Goal: Task Accomplishment & Management: Use online tool/utility

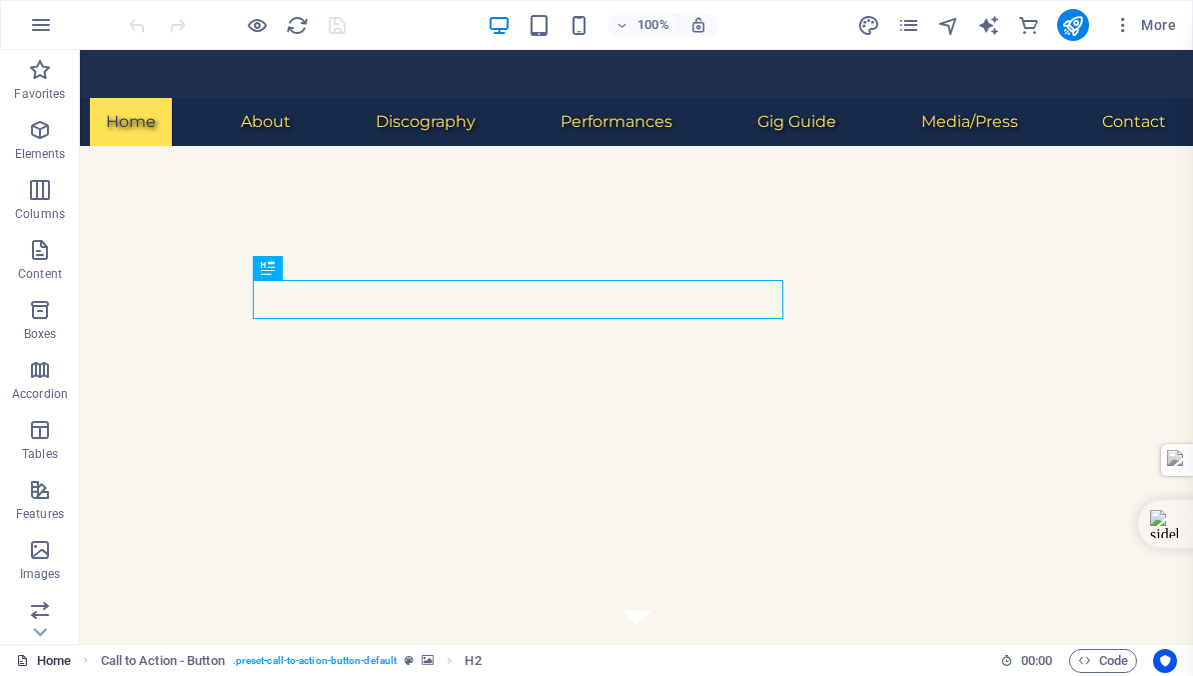
click at [45, 660] on link "Home" at bounding box center [43, 661] width 55 height 24
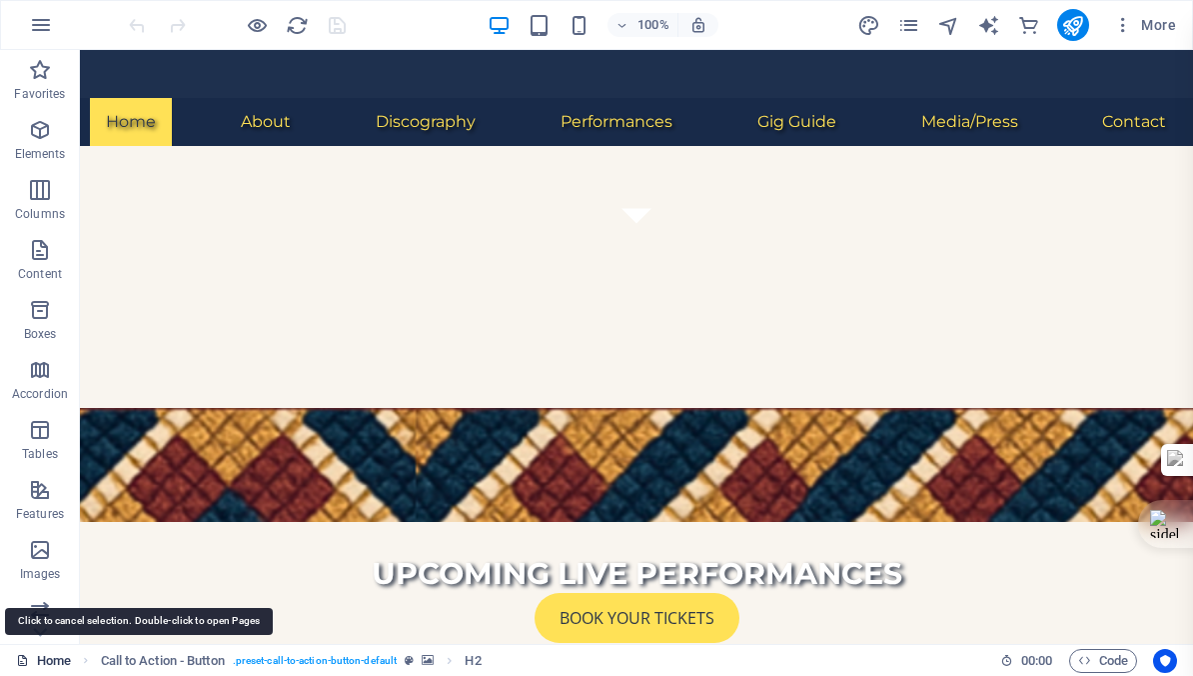
click at [45, 660] on link "Home" at bounding box center [43, 661] width 55 height 24
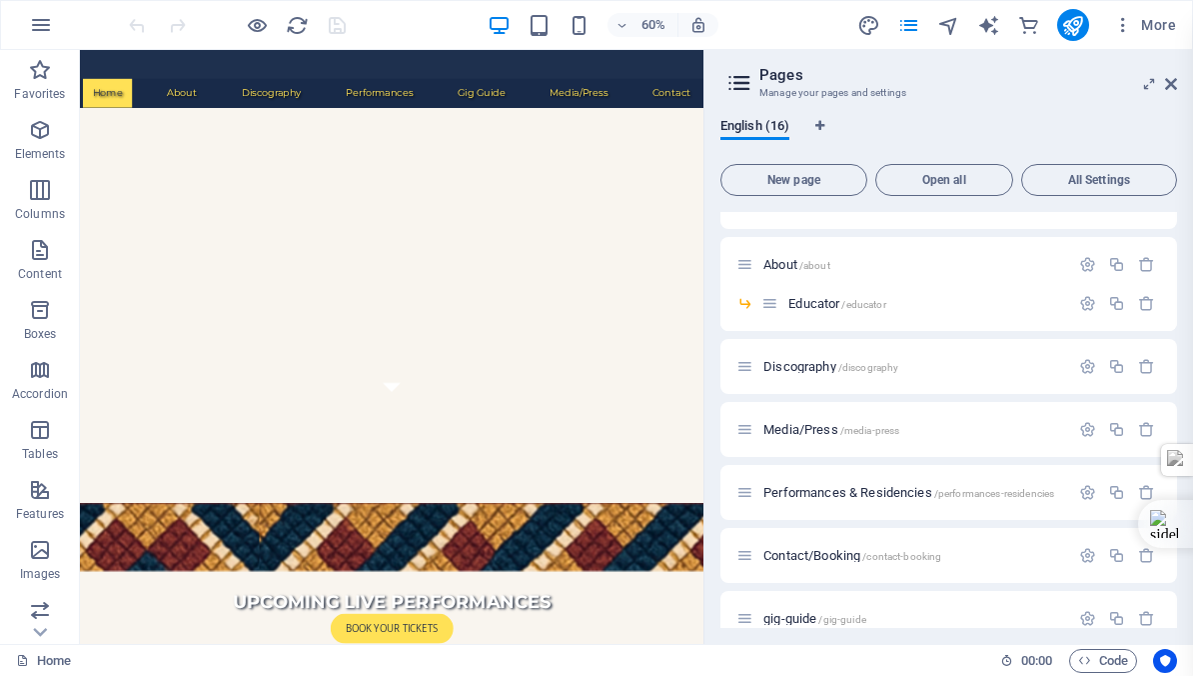
scroll to position [544, 0]
click at [826, 368] on span "Discography /discography" at bounding box center [831, 364] width 135 height 15
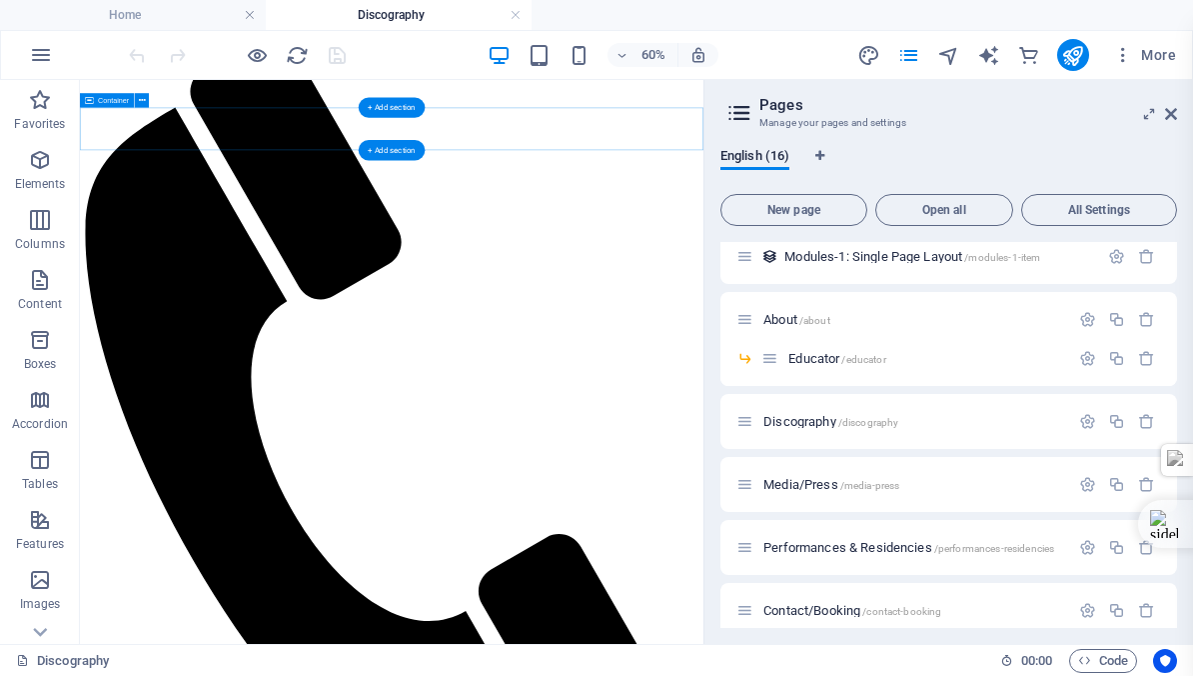
scroll to position [27, 0]
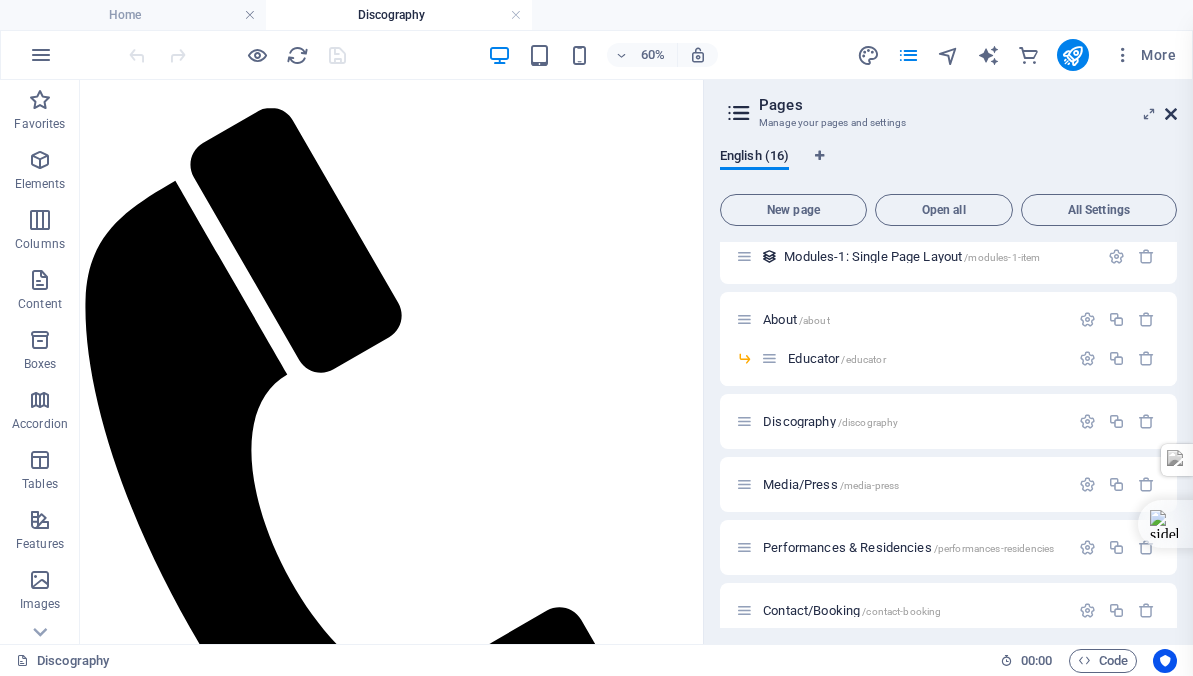
click at [1170, 113] on icon at bounding box center [1171, 114] width 12 height 16
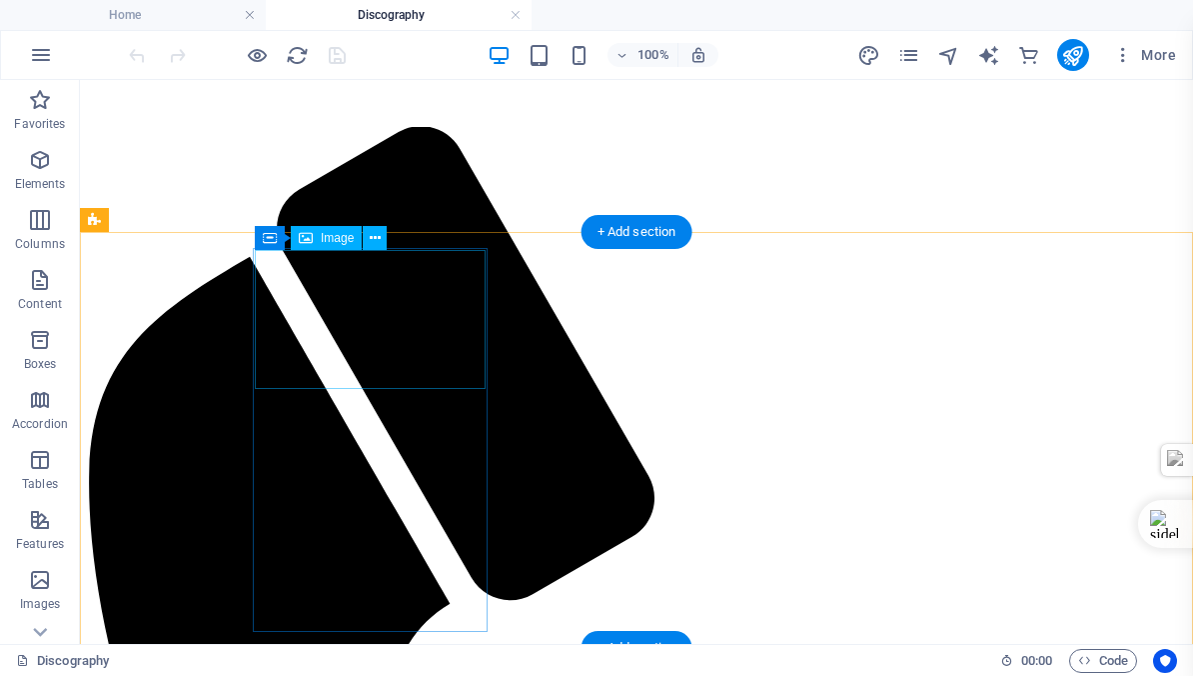
scroll to position [63, 0]
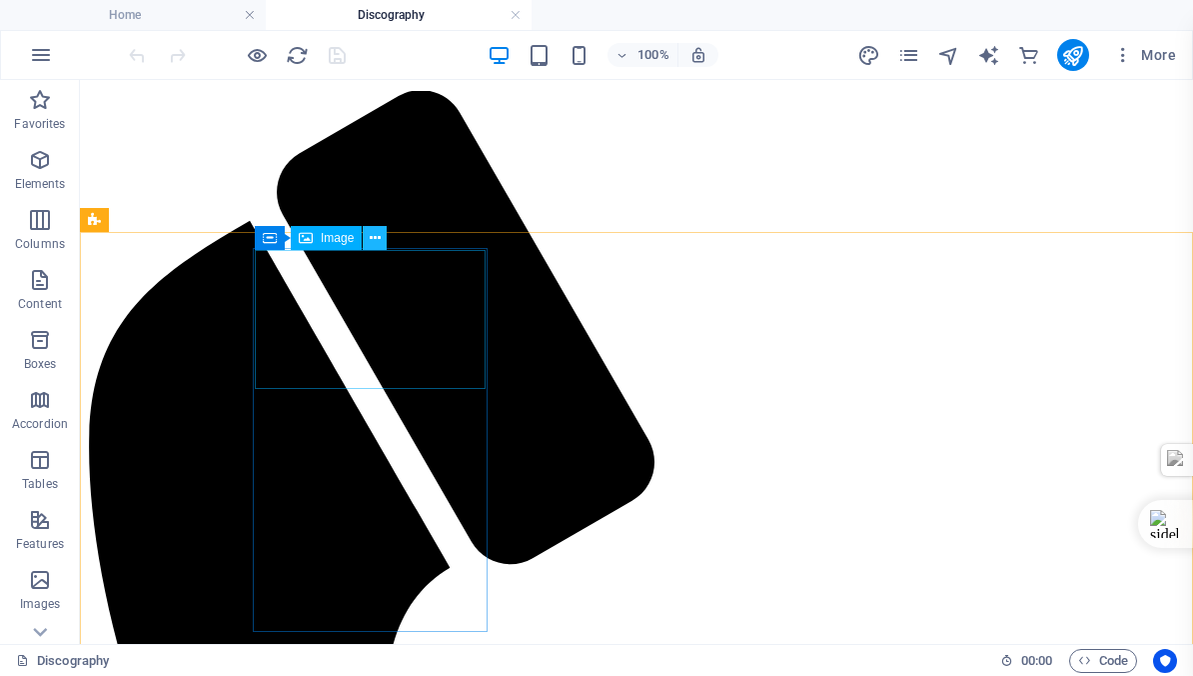
click at [374, 237] on icon at bounding box center [375, 238] width 11 height 21
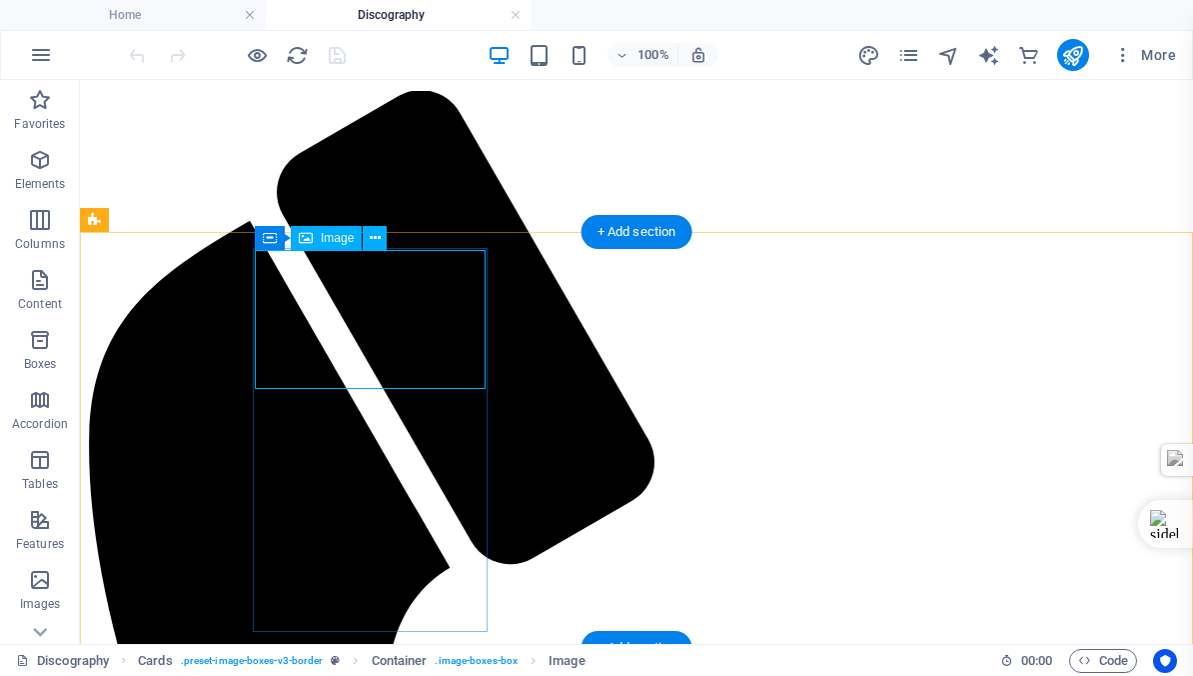
select select "%"
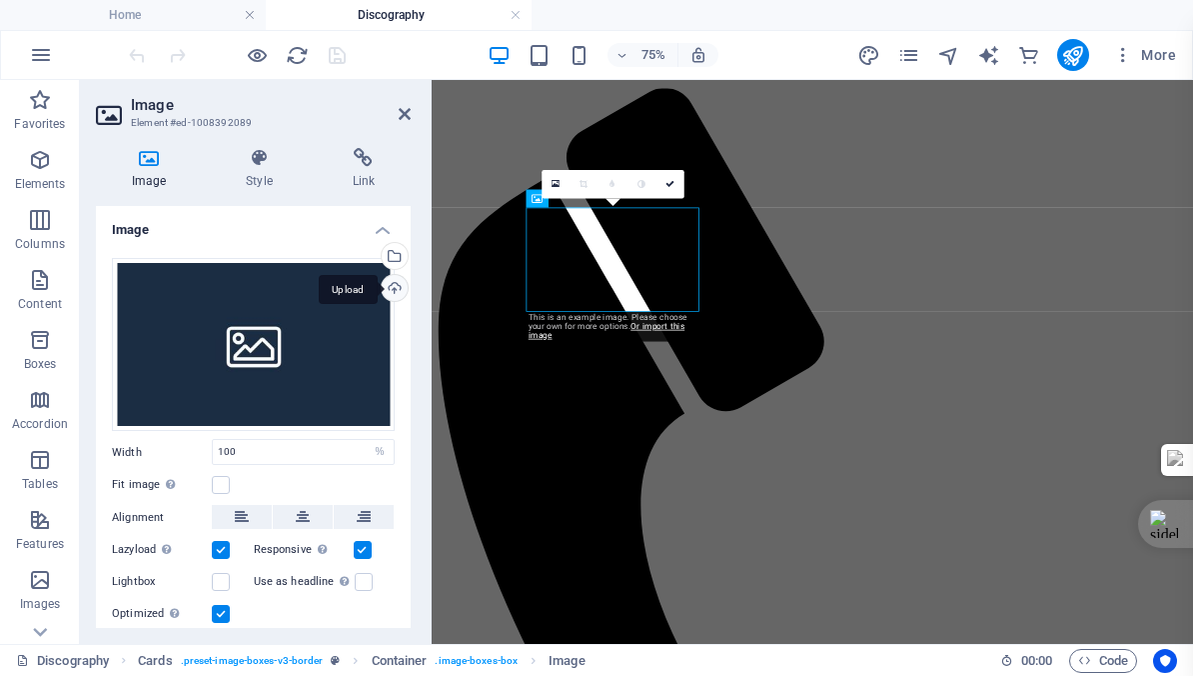
click at [392, 290] on div "Upload" at bounding box center [393, 290] width 30 height 30
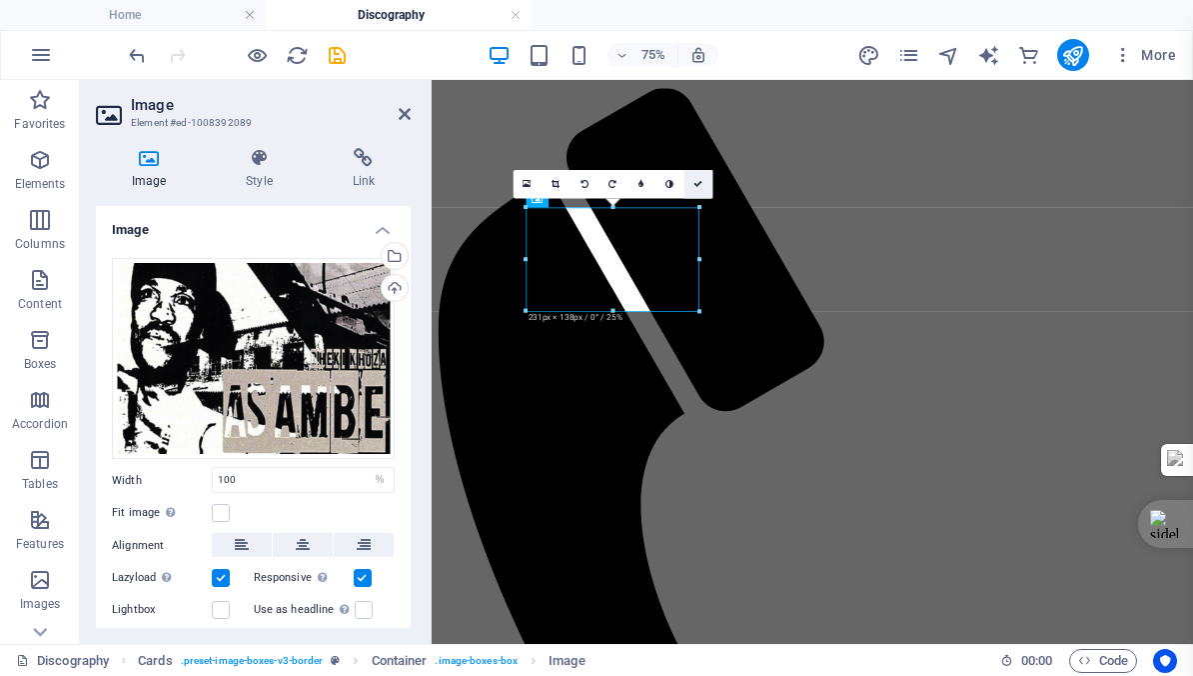
click at [698, 182] on icon at bounding box center [698, 184] width 9 height 9
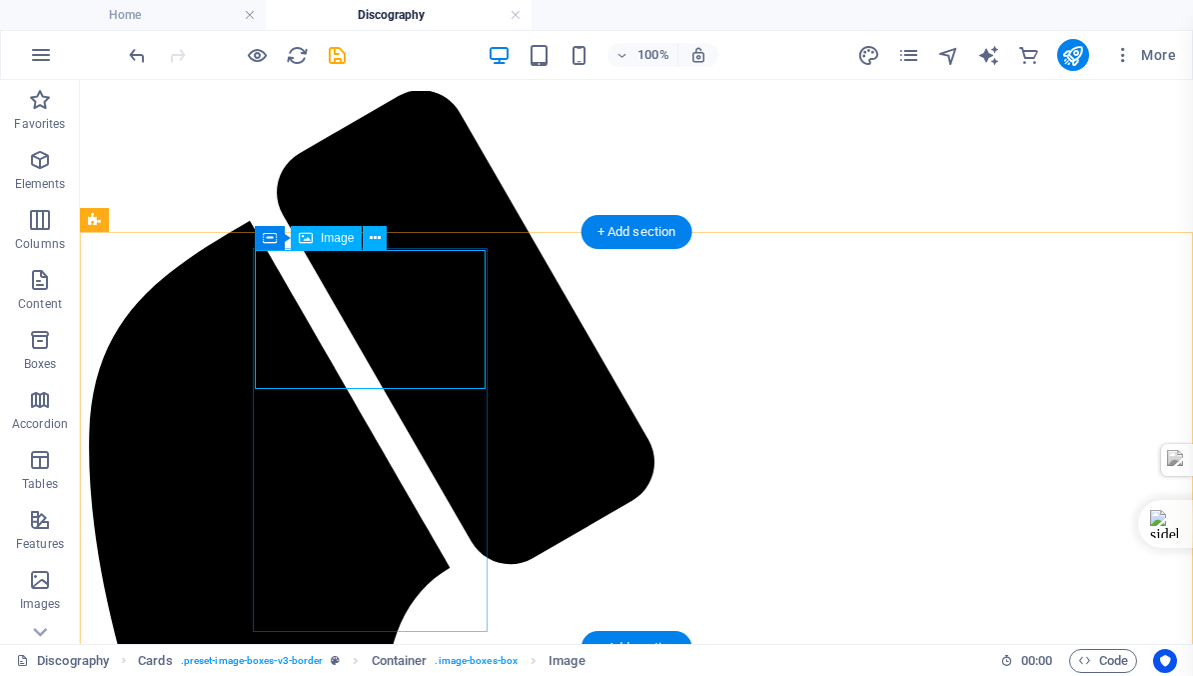
select select "%"
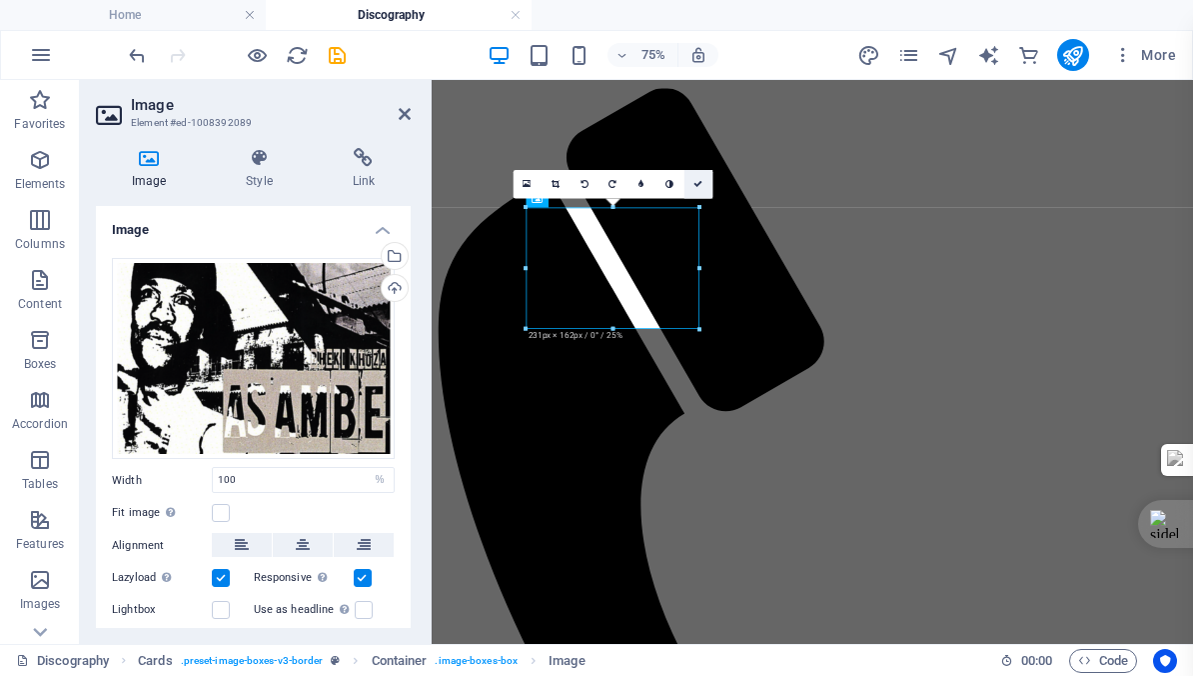
click at [697, 184] on icon at bounding box center [698, 184] width 9 height 9
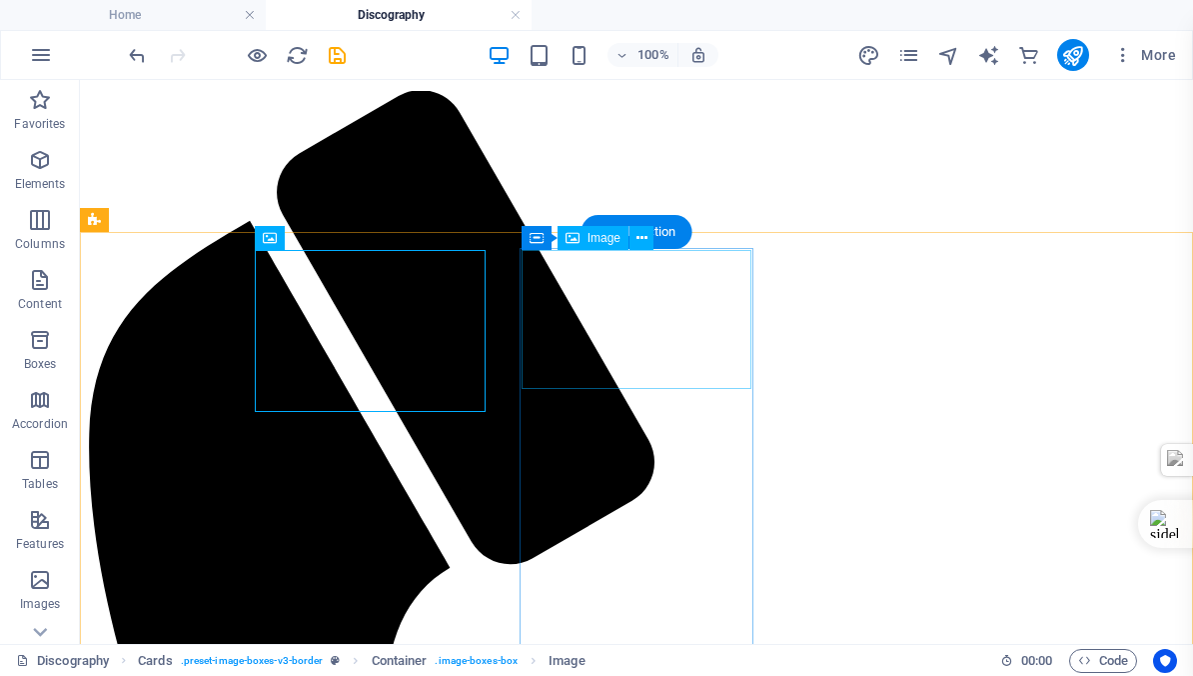
select select "%"
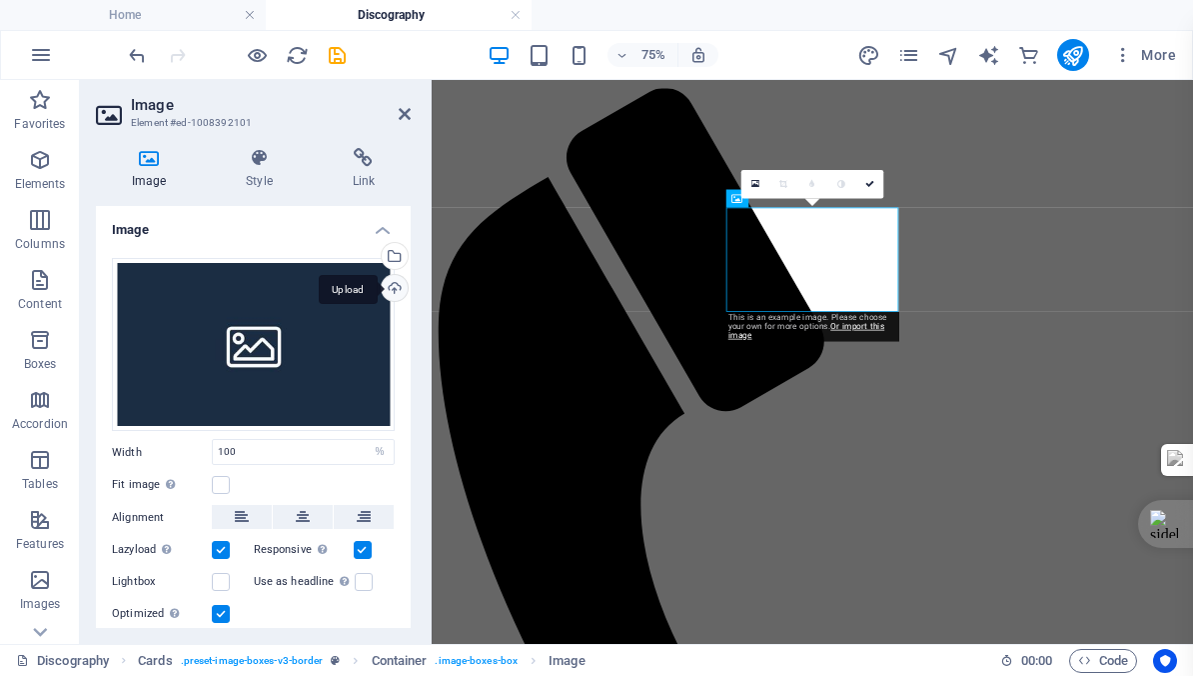
click at [387, 288] on div "Upload" at bounding box center [393, 290] width 30 height 30
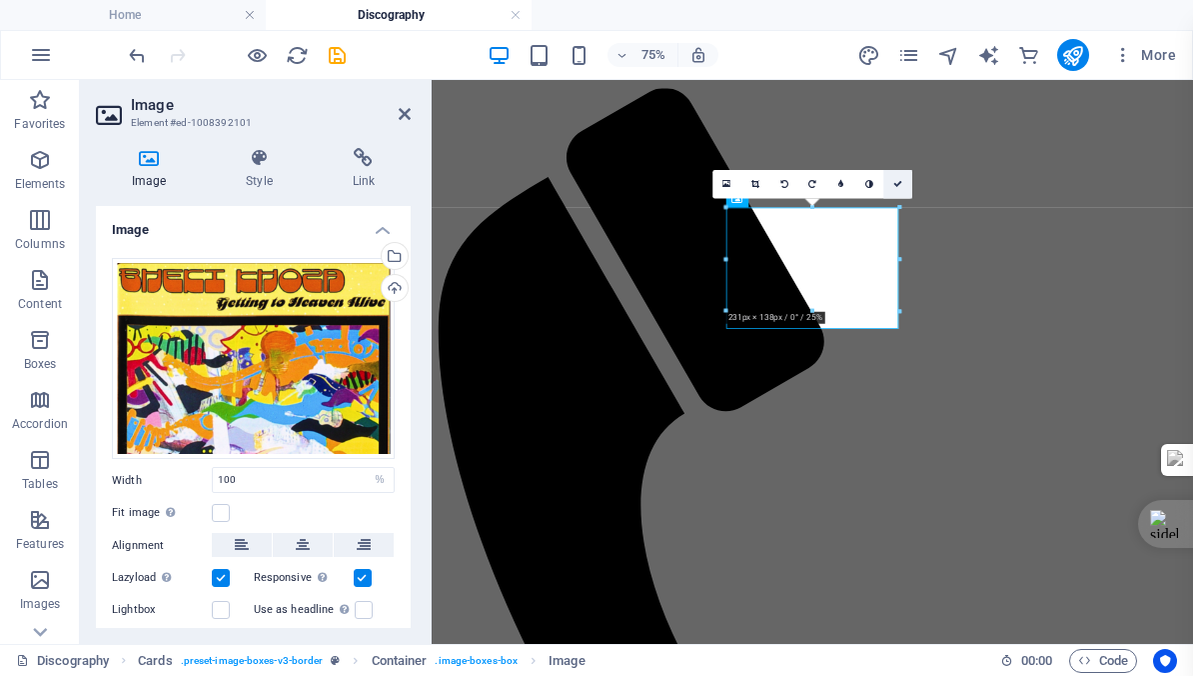
click at [900, 182] on icon at bounding box center [898, 184] width 9 height 9
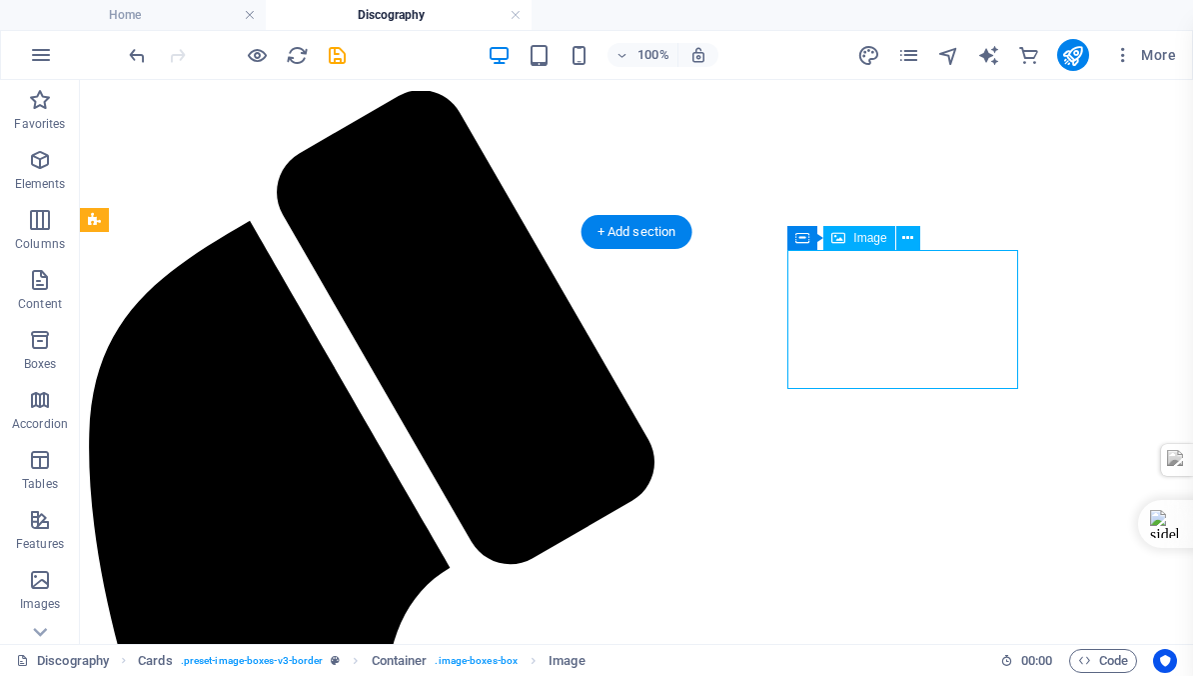
select select "%"
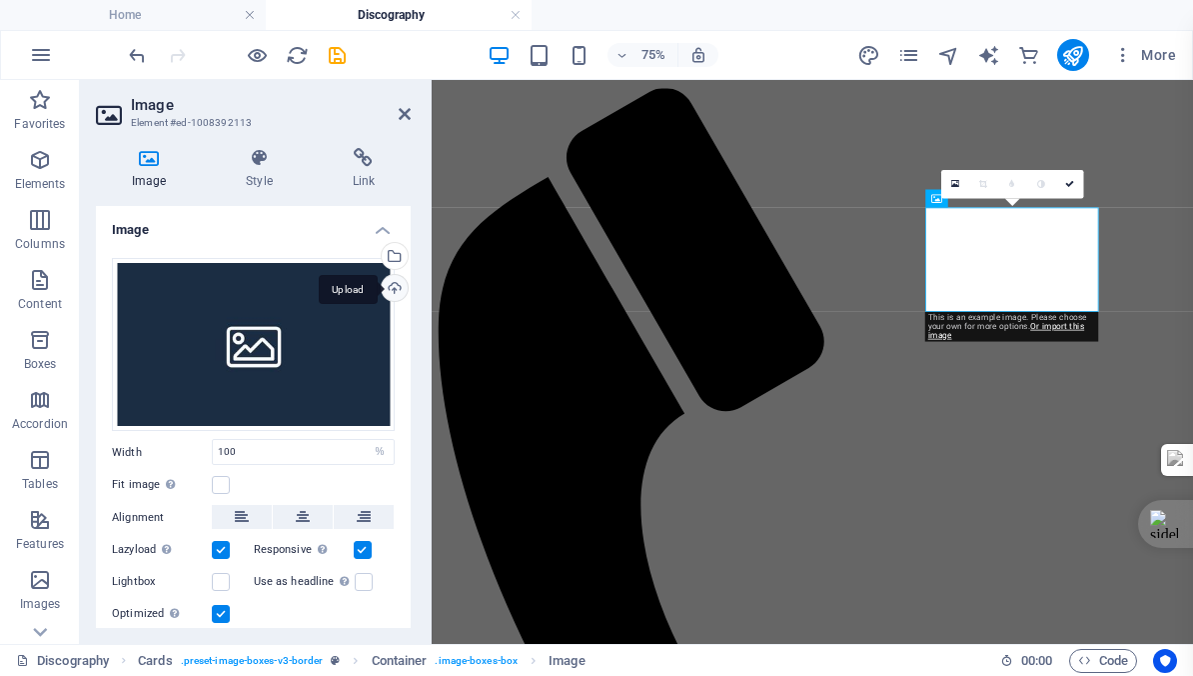
click at [385, 287] on div "Upload" at bounding box center [393, 290] width 30 height 30
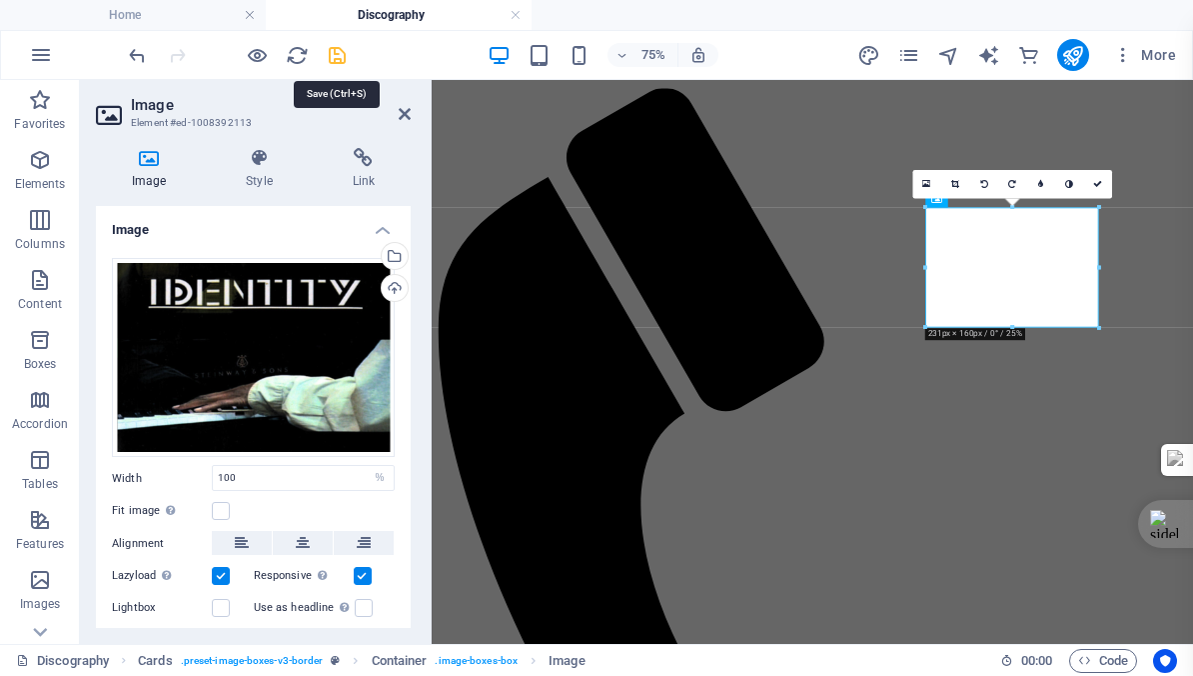
click at [338, 56] on icon "save" at bounding box center [337, 55] width 23 height 23
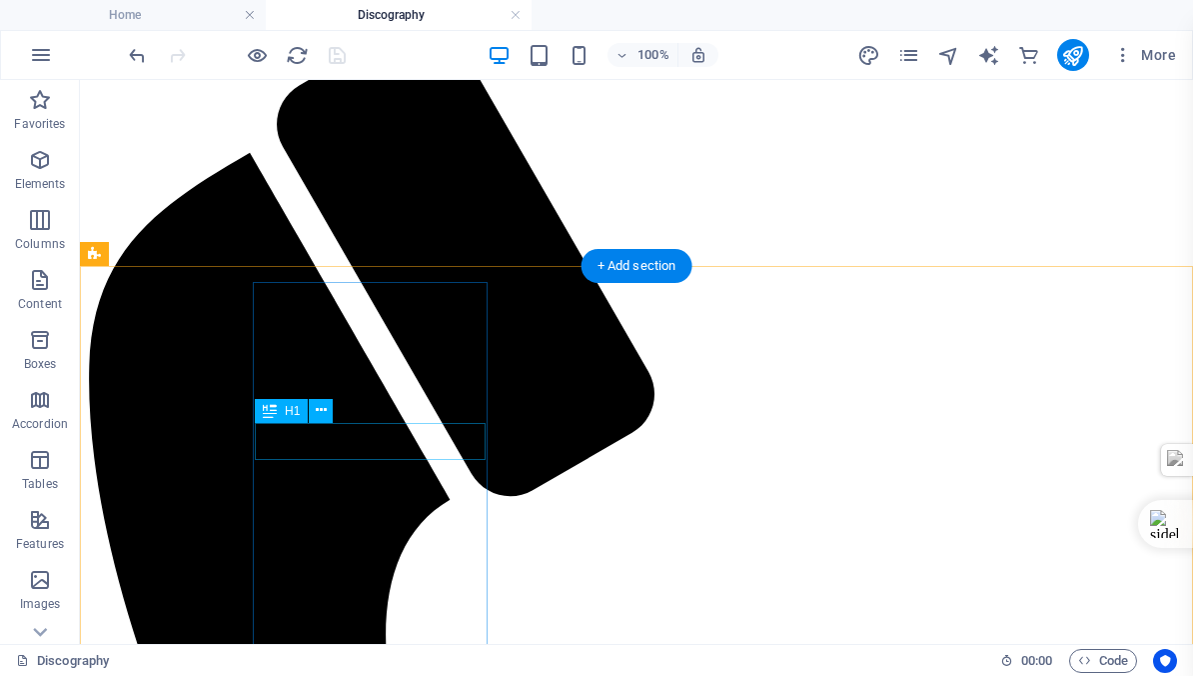
scroll to position [539, 0]
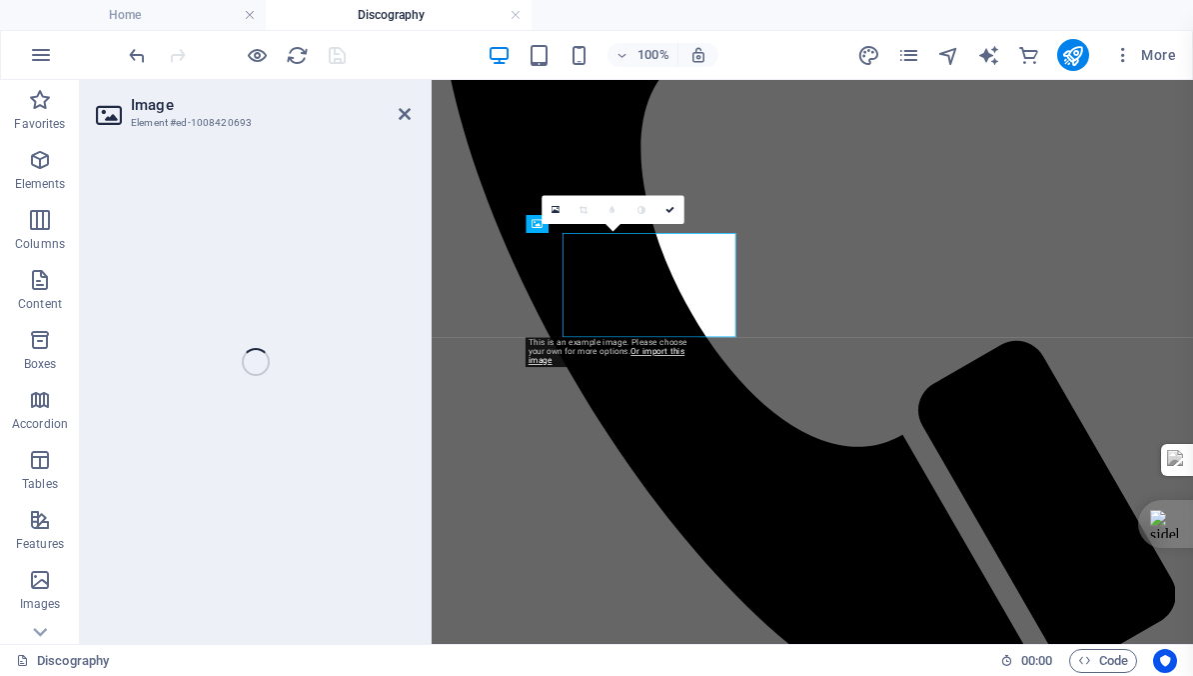
select select "%"
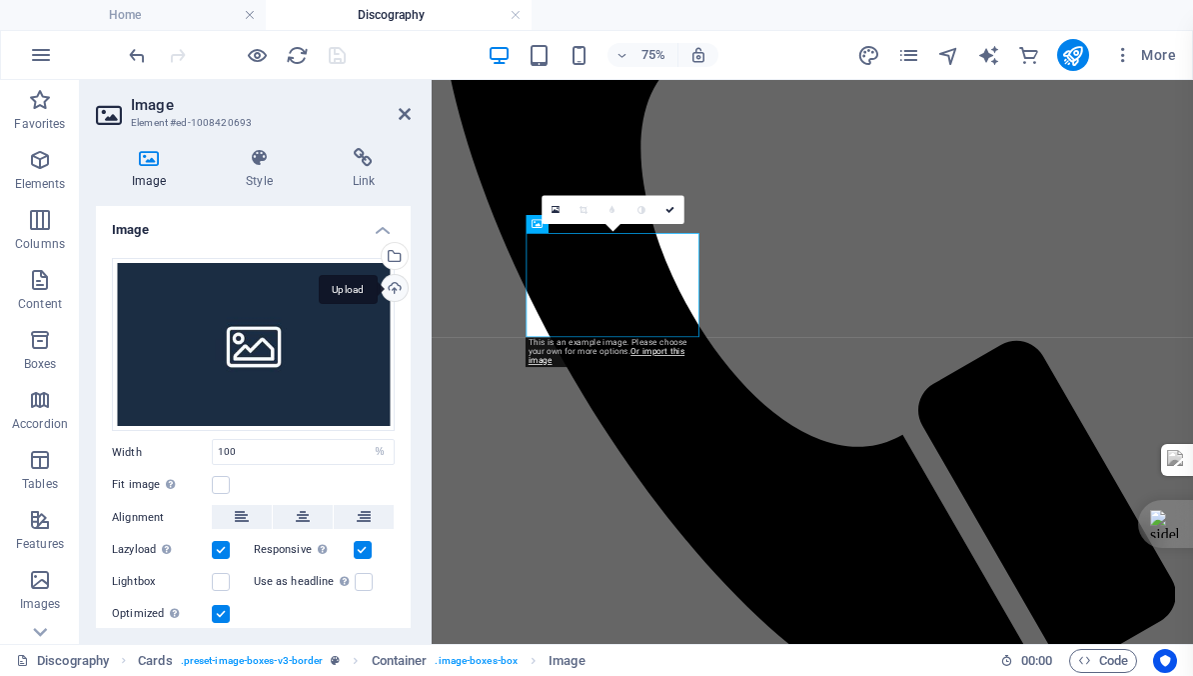
click at [386, 289] on div "Upload" at bounding box center [393, 290] width 30 height 30
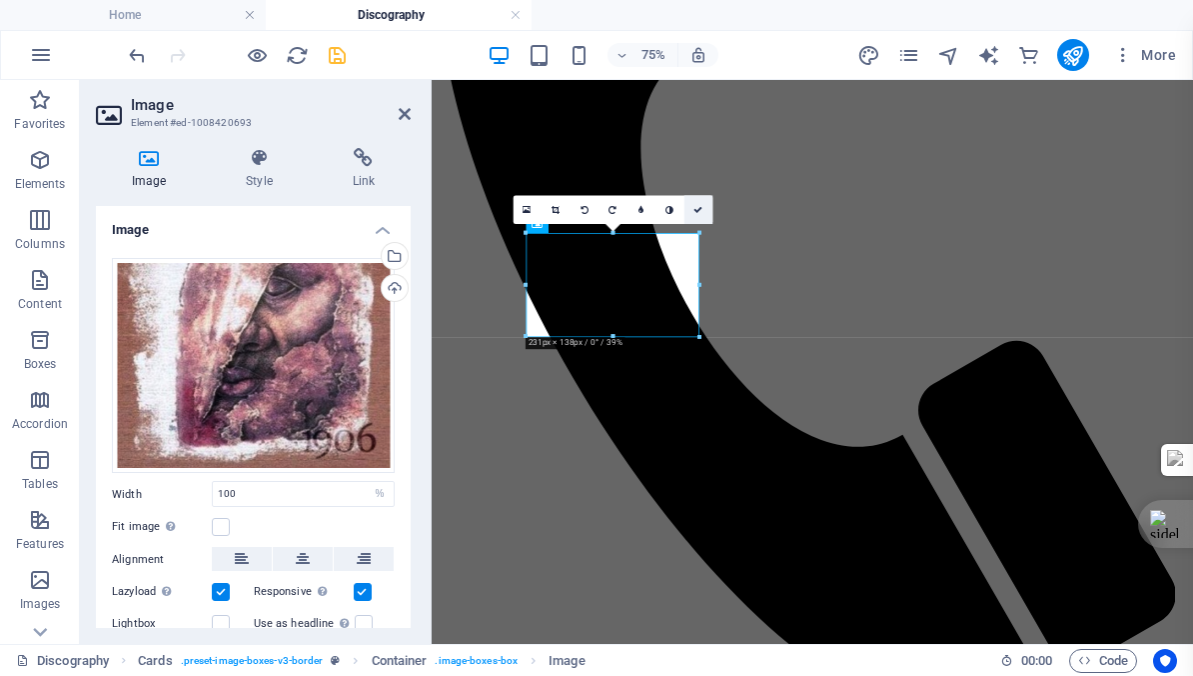
click at [699, 206] on icon at bounding box center [698, 209] width 9 height 9
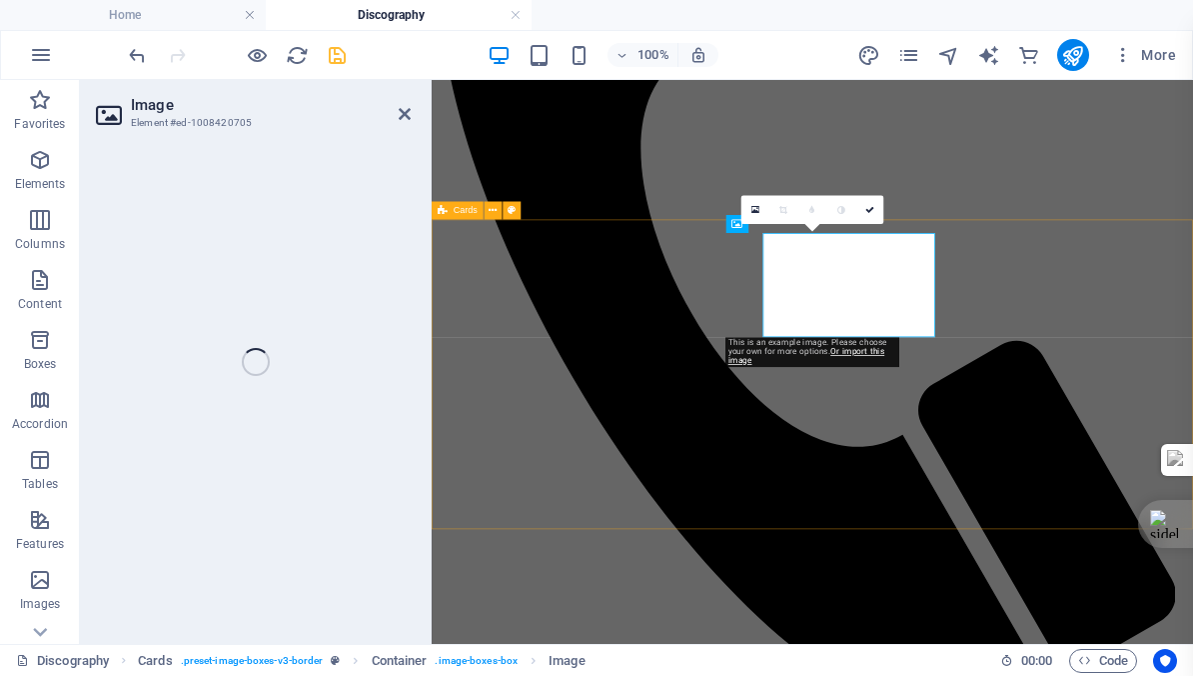
select select "%"
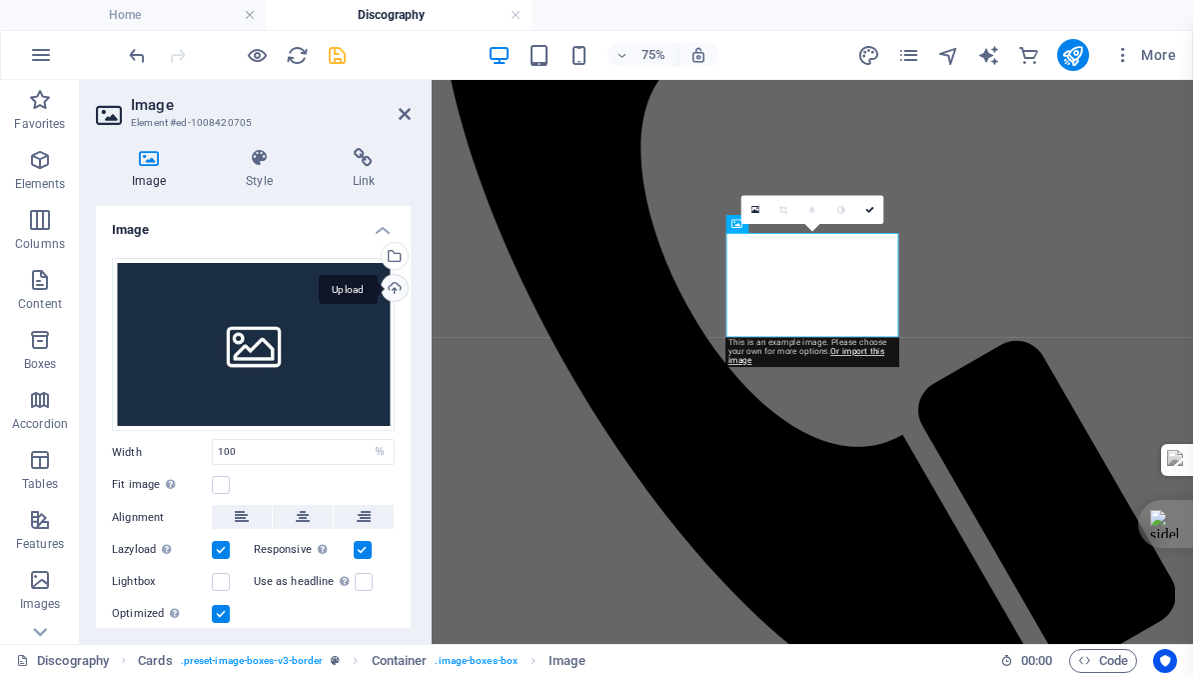
click at [391, 286] on div "Upload" at bounding box center [393, 290] width 30 height 30
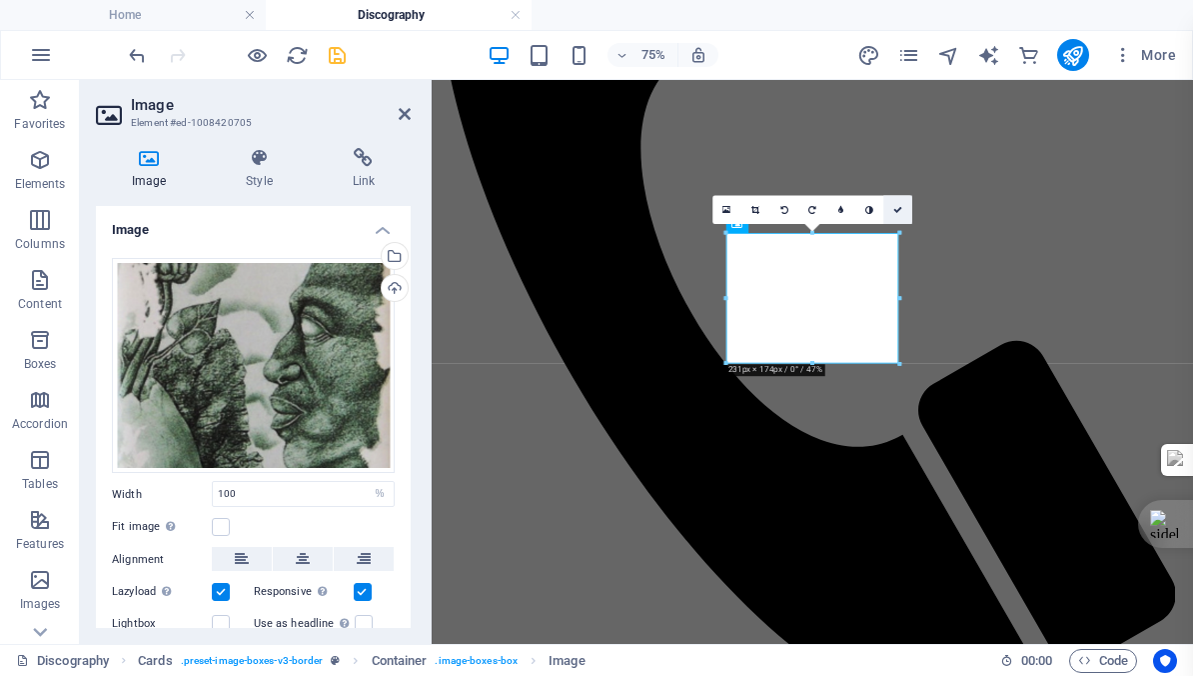
click at [900, 208] on icon at bounding box center [898, 209] width 9 height 9
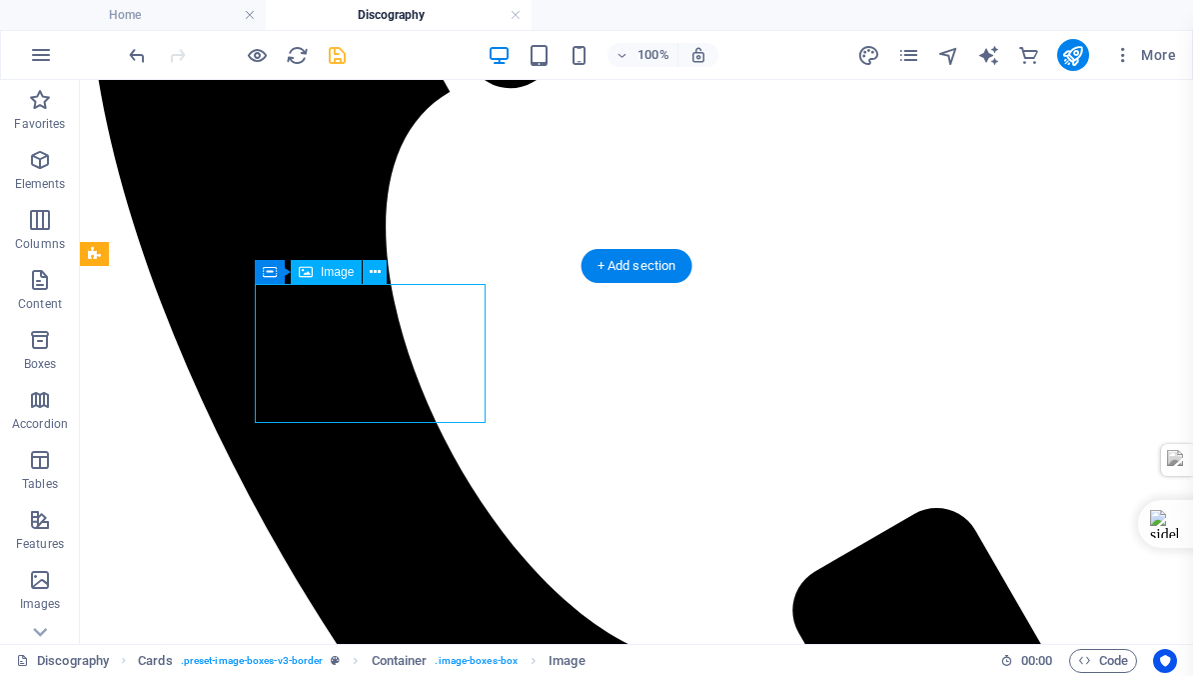
select select "%"
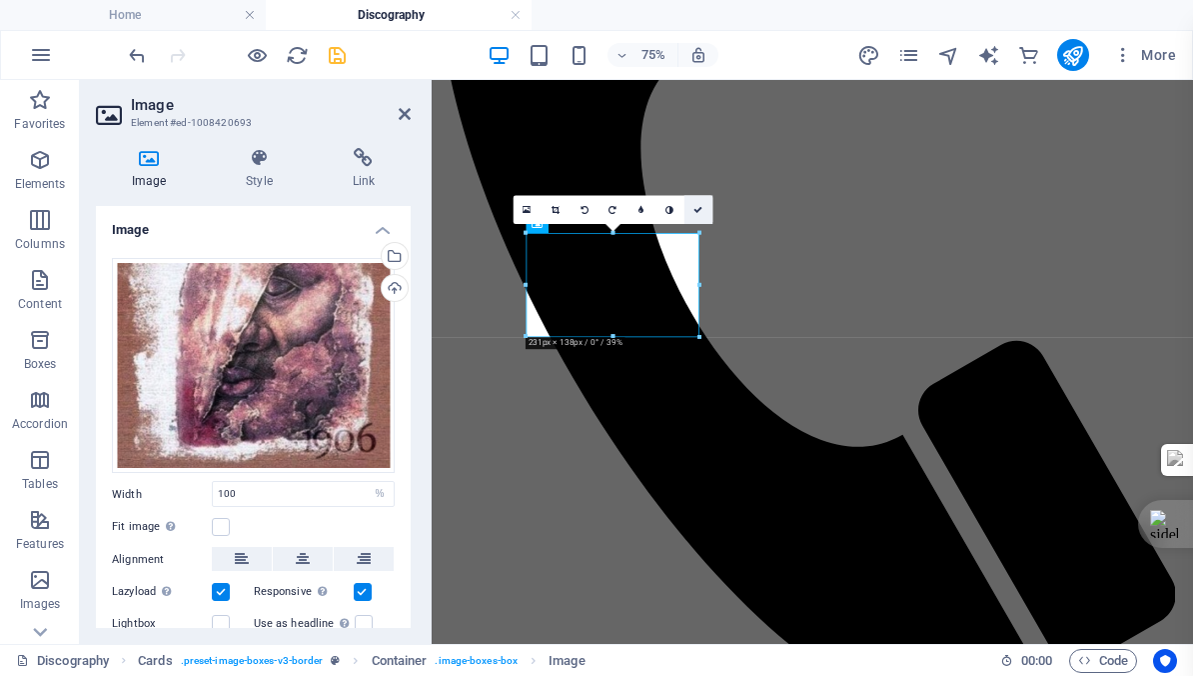
click at [698, 210] on icon at bounding box center [698, 209] width 9 height 9
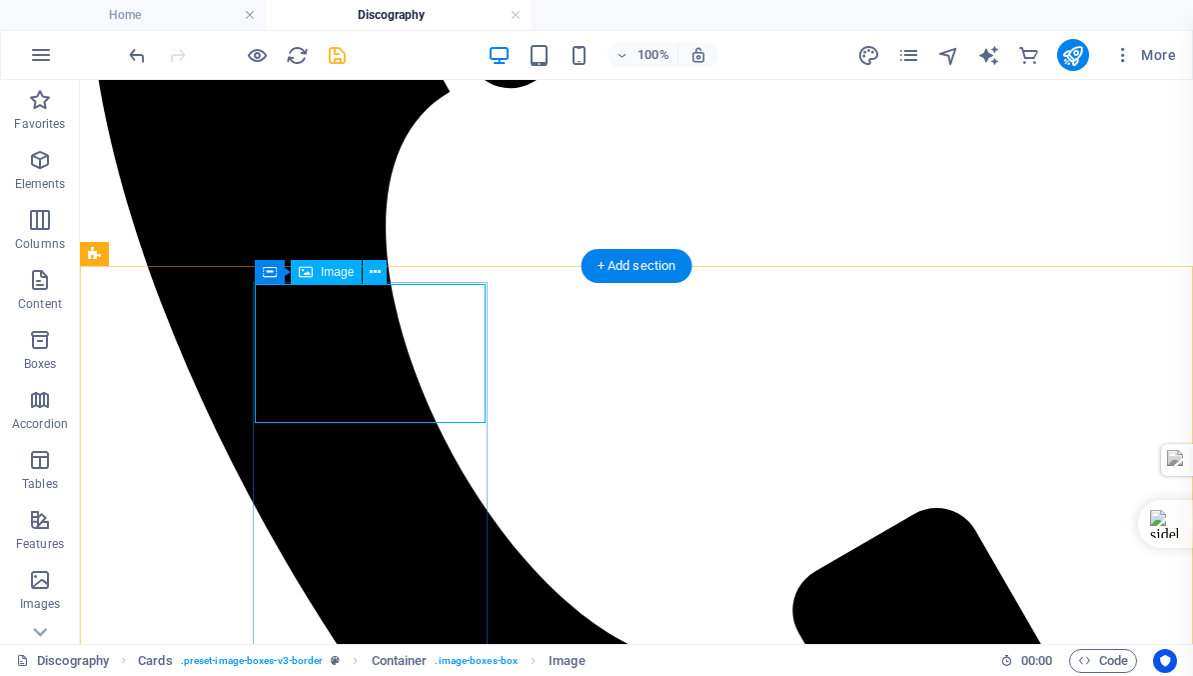
select select "%"
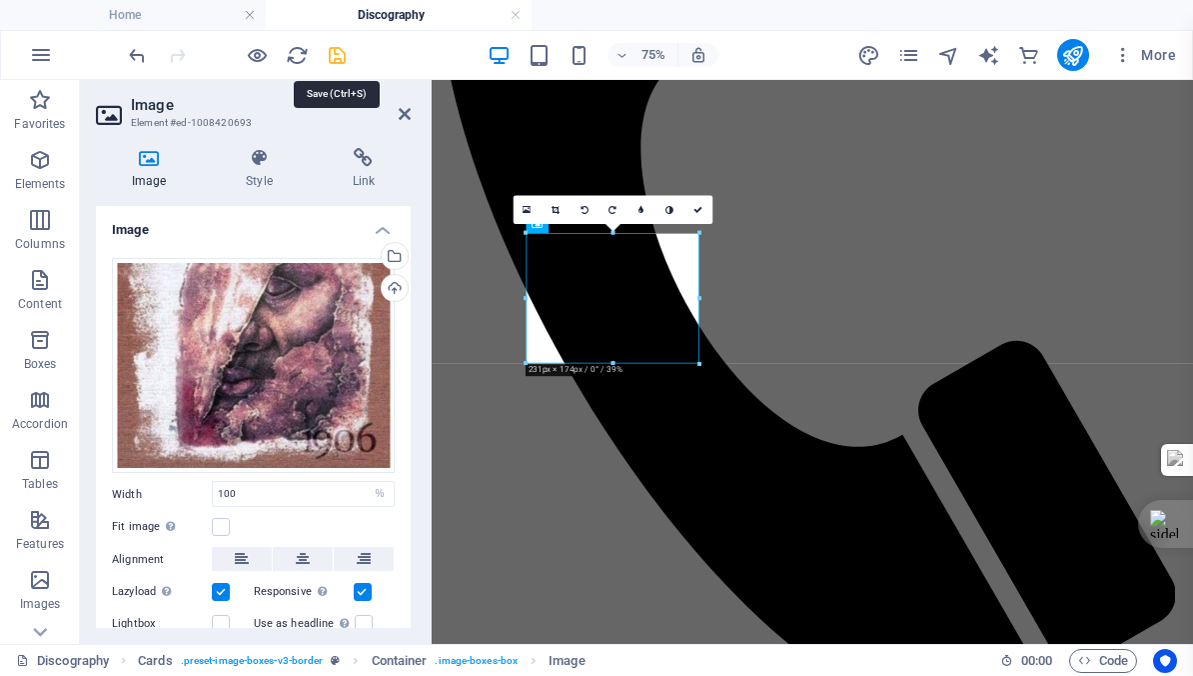
click at [340, 54] on icon "save" at bounding box center [337, 55] width 23 height 23
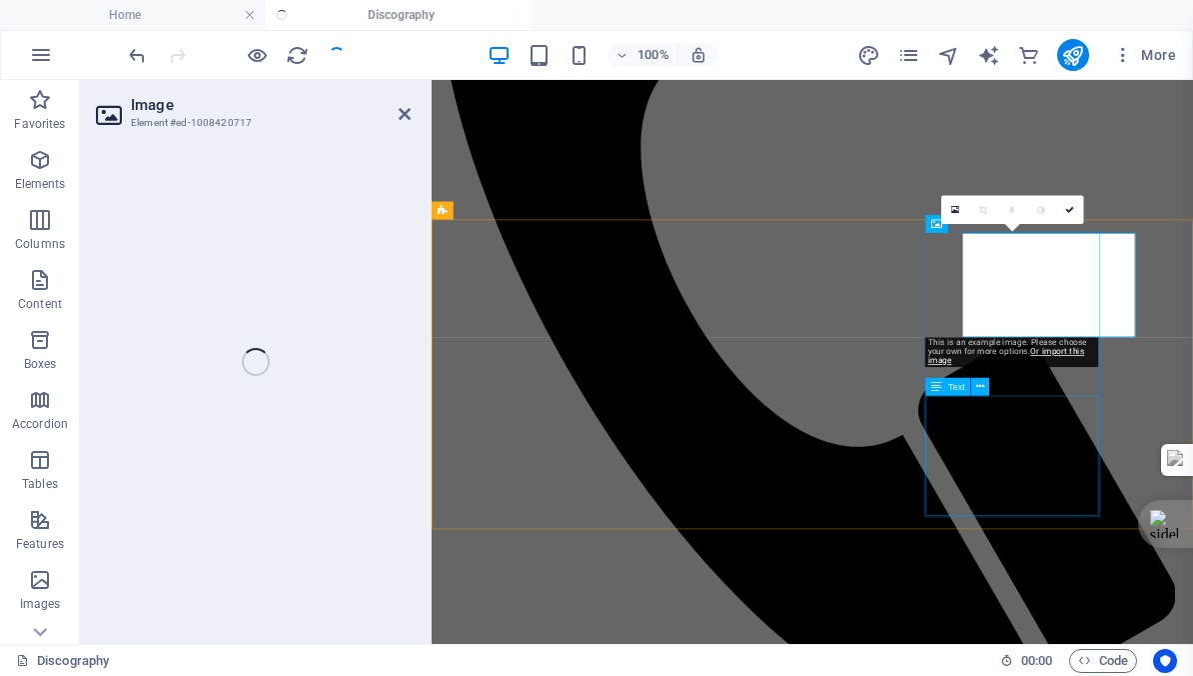
select select "%"
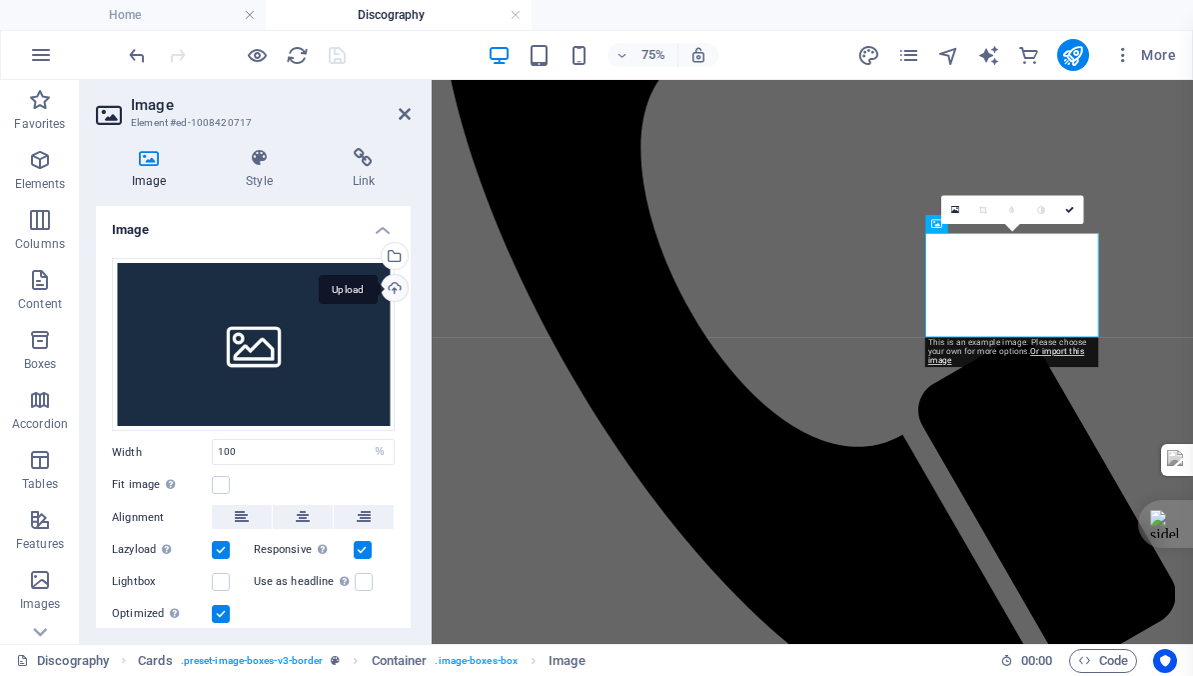
click at [391, 288] on div "Upload" at bounding box center [393, 290] width 30 height 30
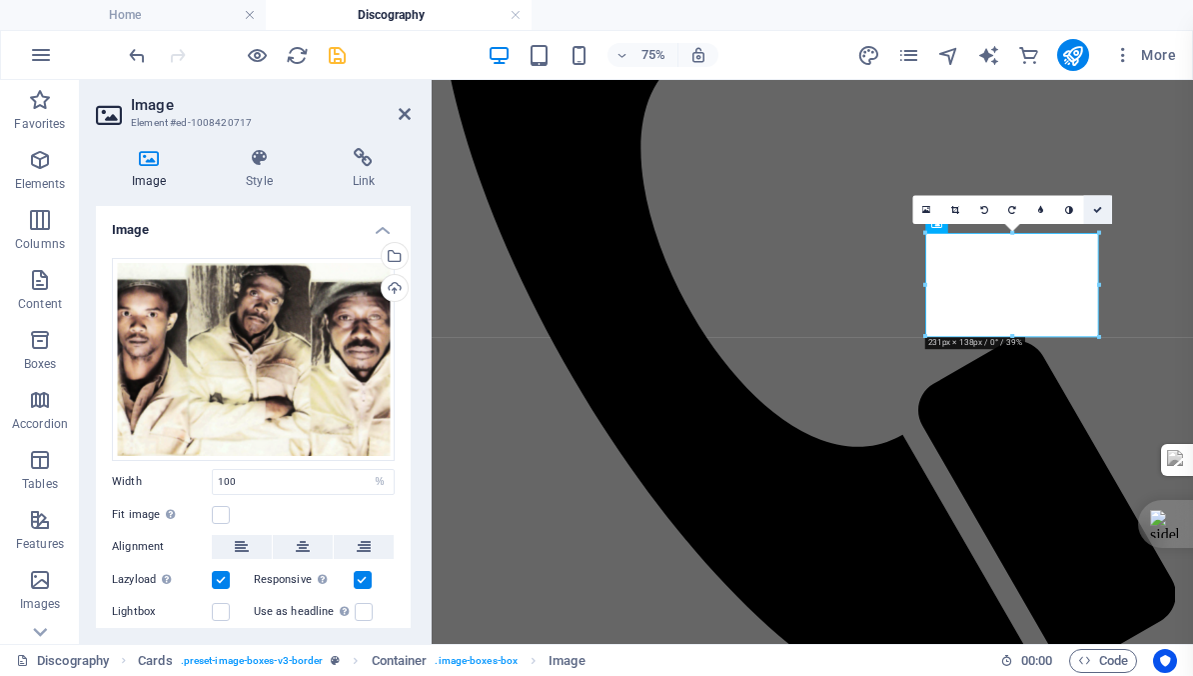
click at [1100, 211] on icon at bounding box center [1097, 209] width 9 height 9
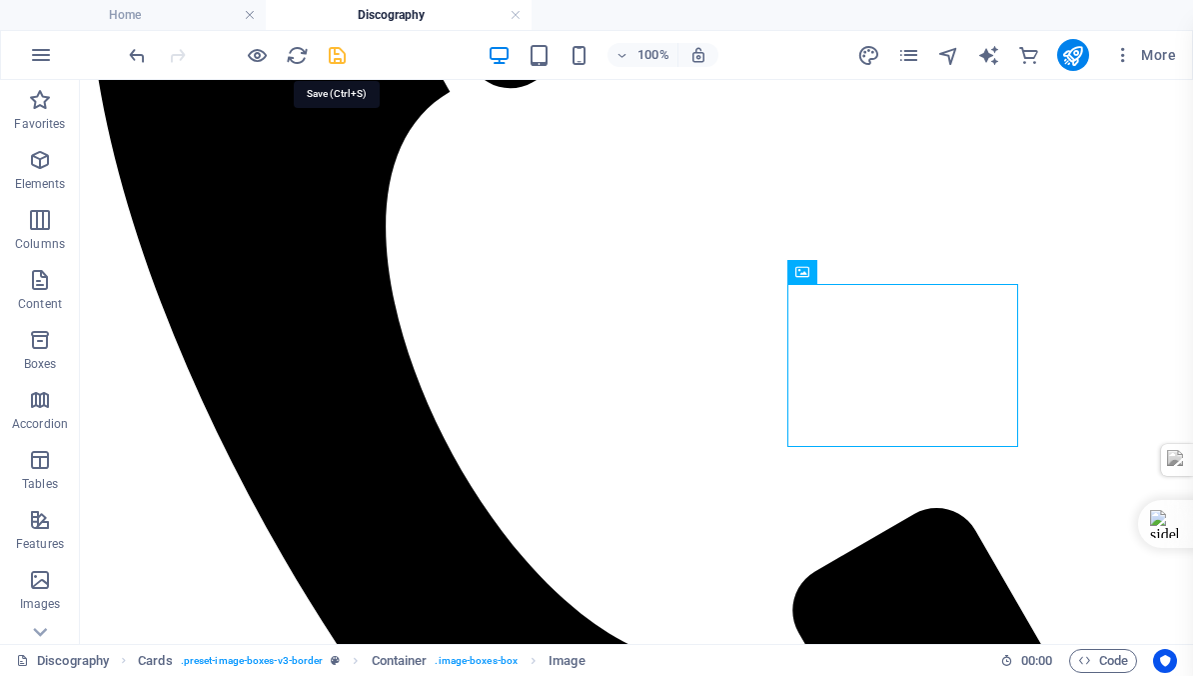
click at [336, 53] on icon "save" at bounding box center [337, 55] width 23 height 23
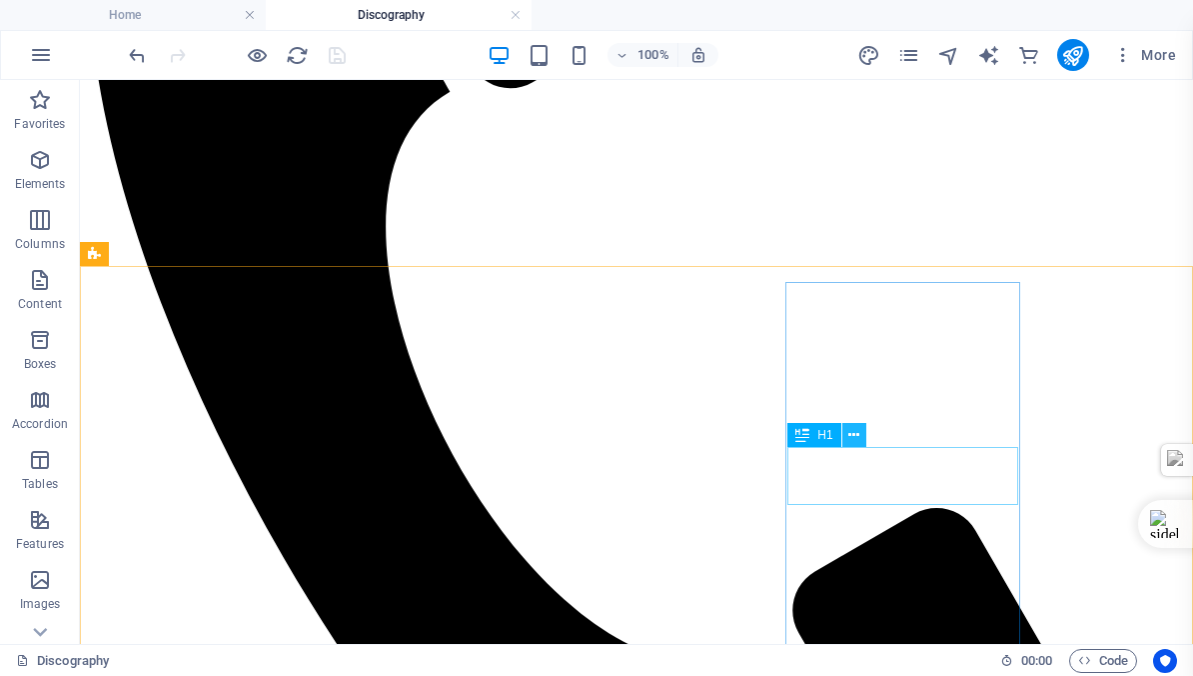
click at [856, 434] on icon at bounding box center [854, 435] width 11 height 21
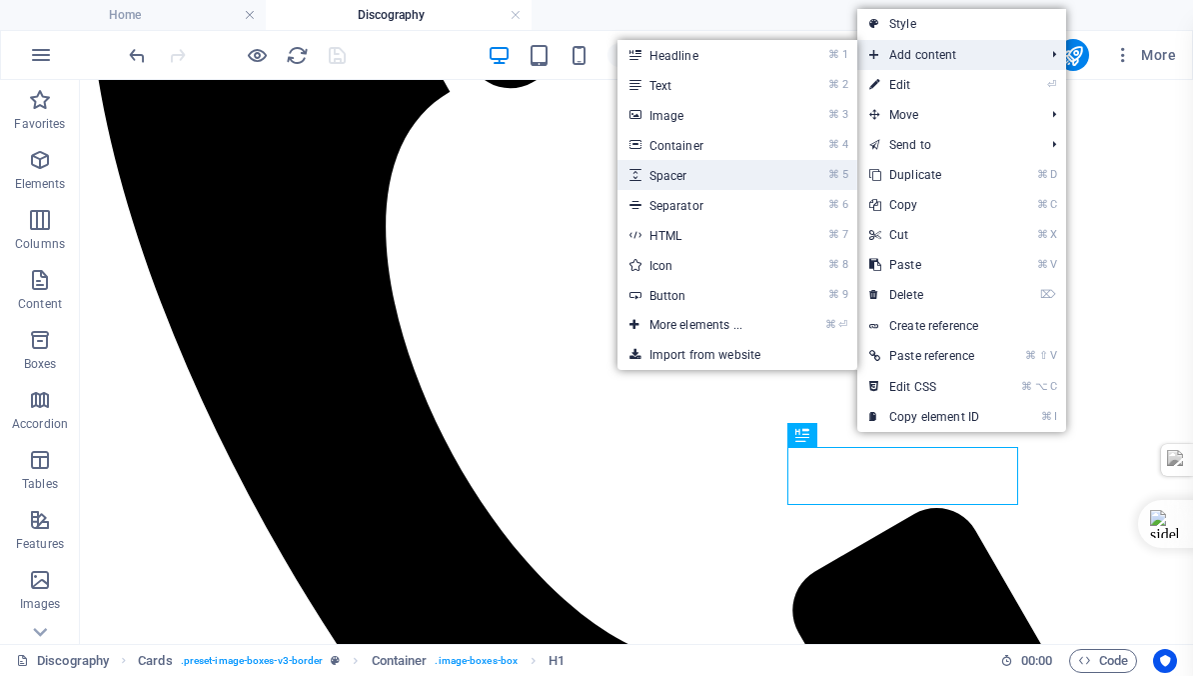
click at [672, 175] on link "⌘ 5 Spacer" at bounding box center [700, 175] width 165 height 30
select select "px"
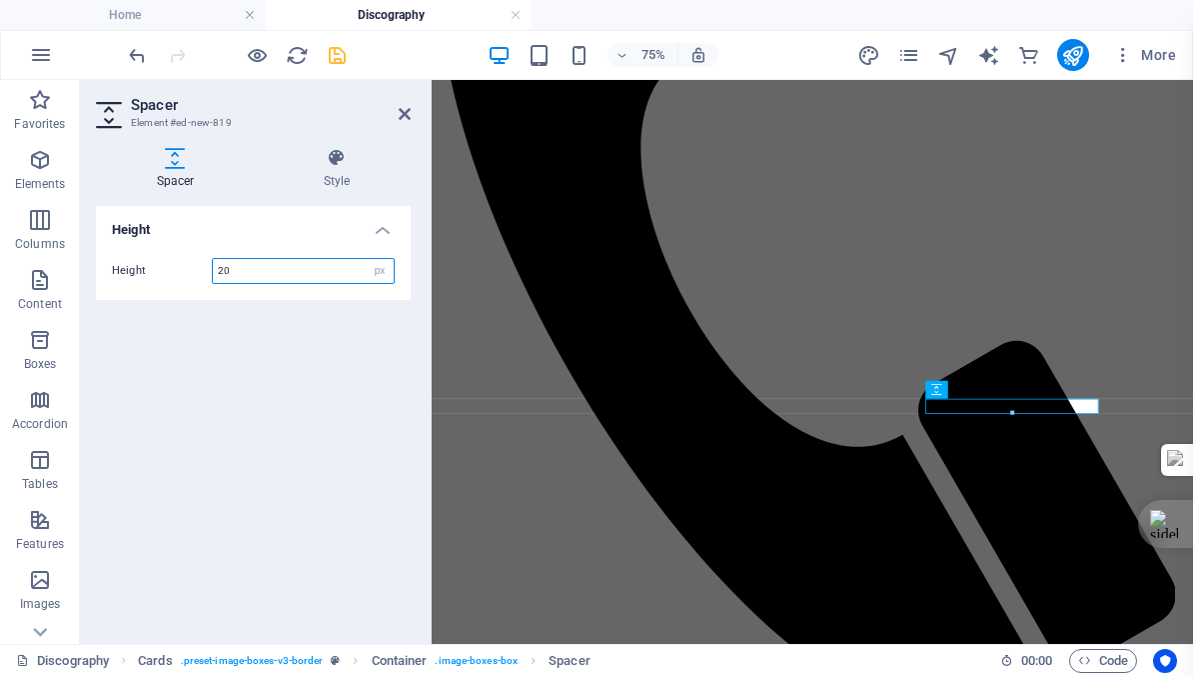
type input "20"
click at [333, 55] on icon "save" at bounding box center [337, 55] width 23 height 23
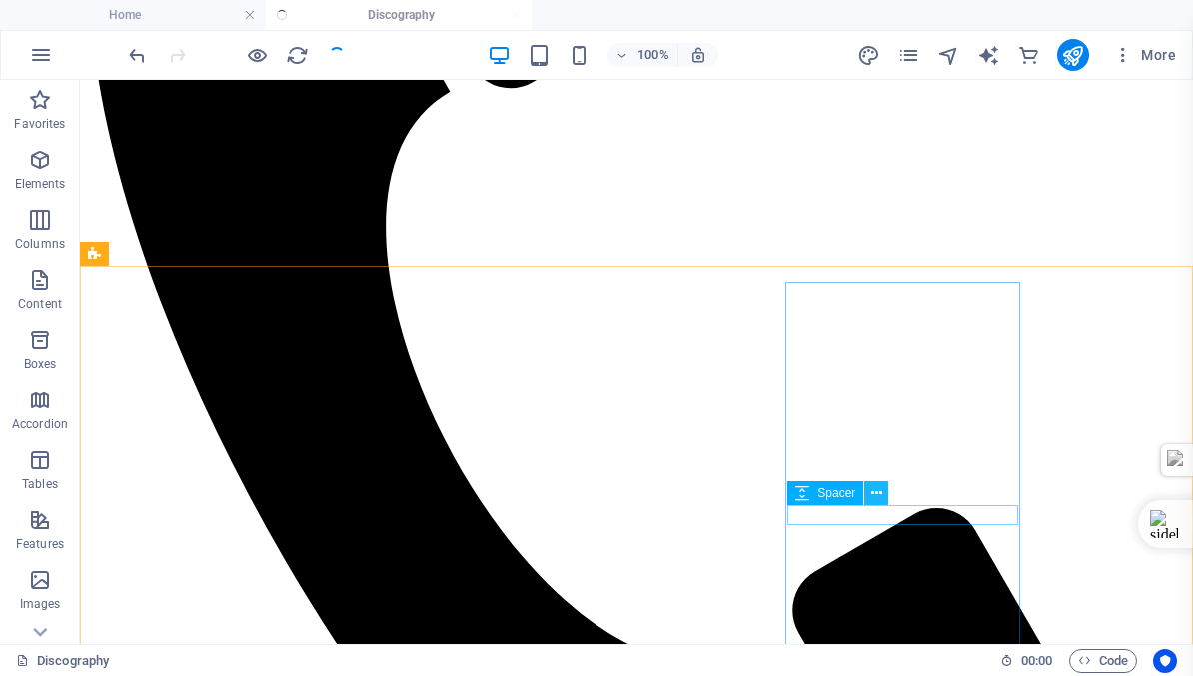
click at [876, 491] on icon at bounding box center [877, 493] width 11 height 21
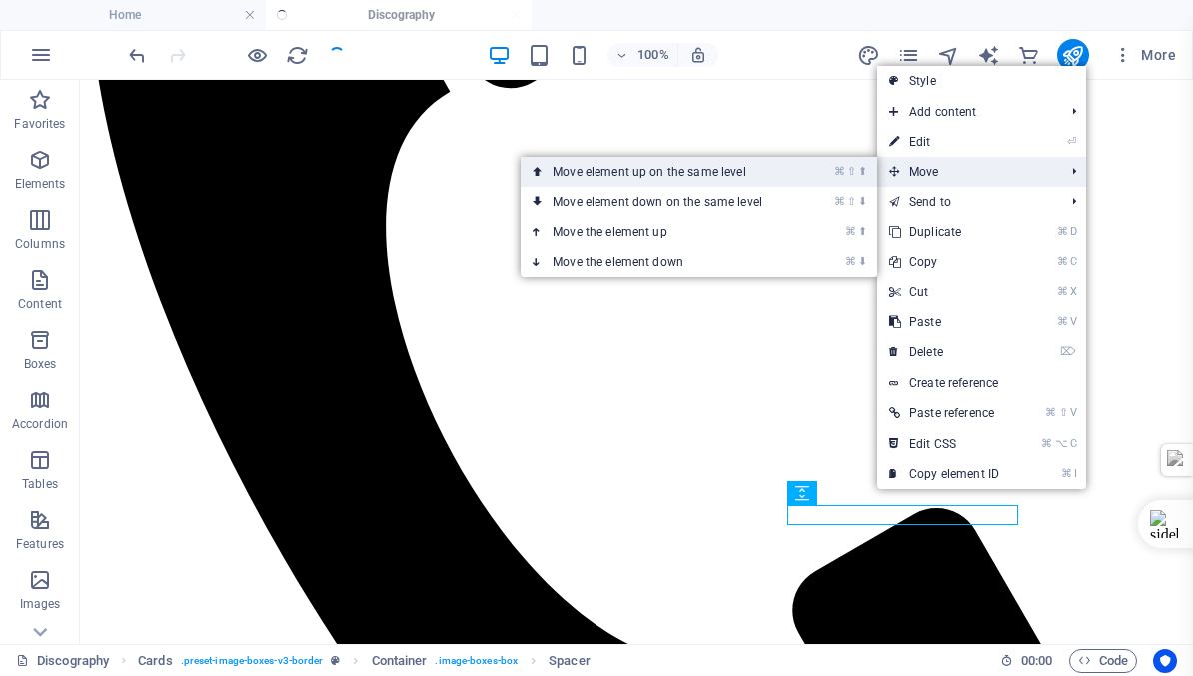
click at [669, 172] on link "⌘ ⇧ ⬆ Move element up on the same level" at bounding box center [662, 172] width 282 height 30
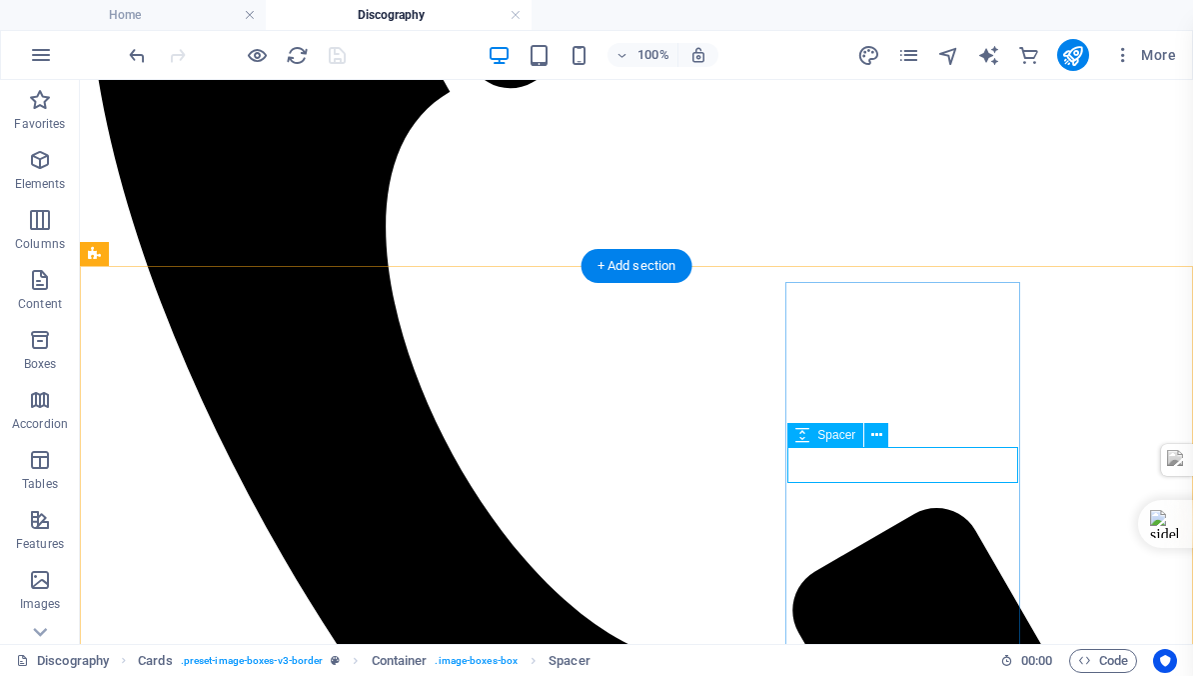
select select "px"
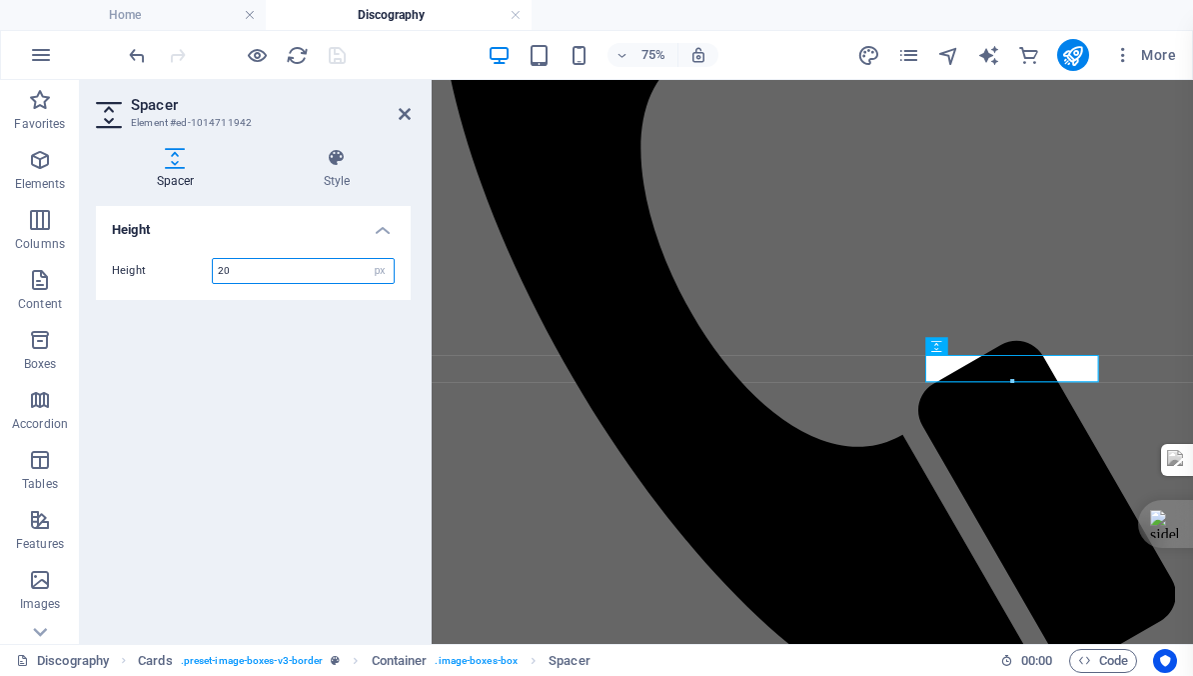
click at [241, 273] on input "20" at bounding box center [303, 271] width 181 height 24
type input "2"
type input "10"
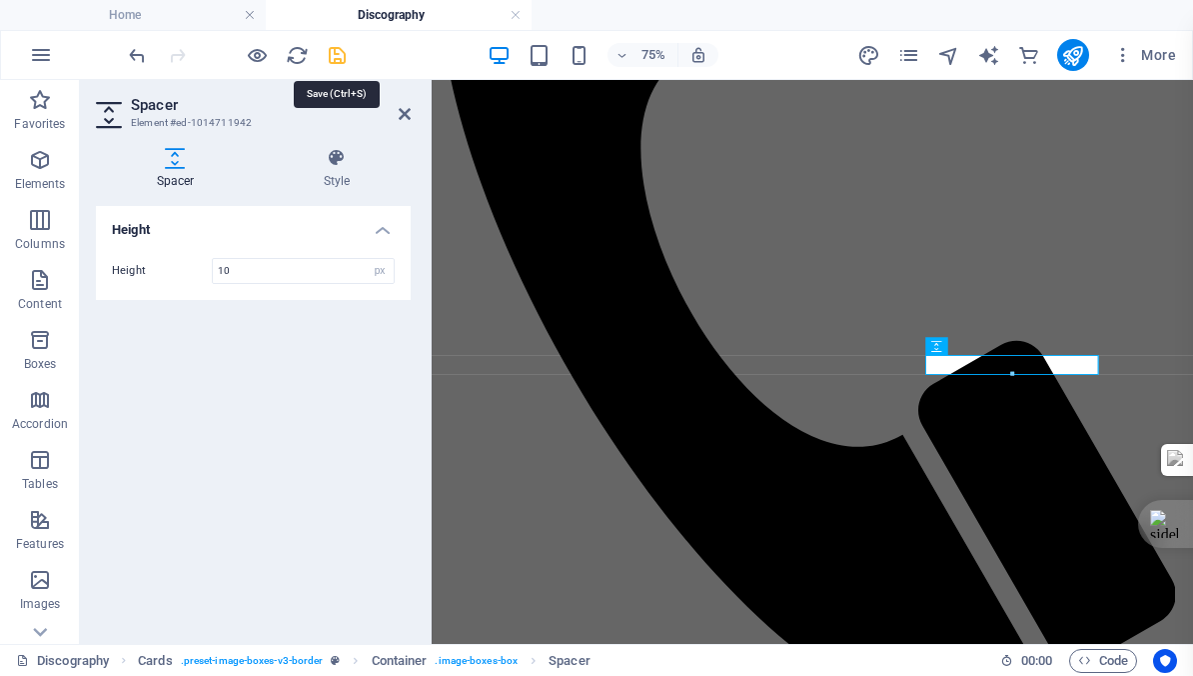
click at [335, 61] on icon "save" at bounding box center [337, 55] width 23 height 23
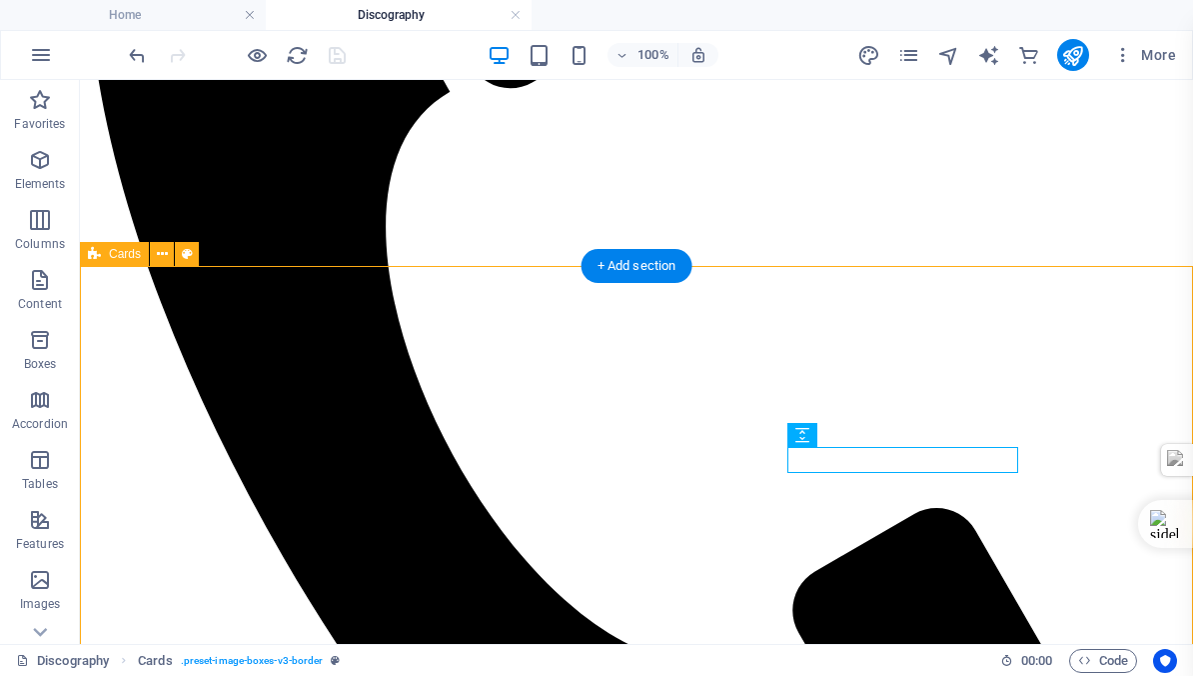
click at [330, 59] on div at bounding box center [237, 55] width 224 height 32
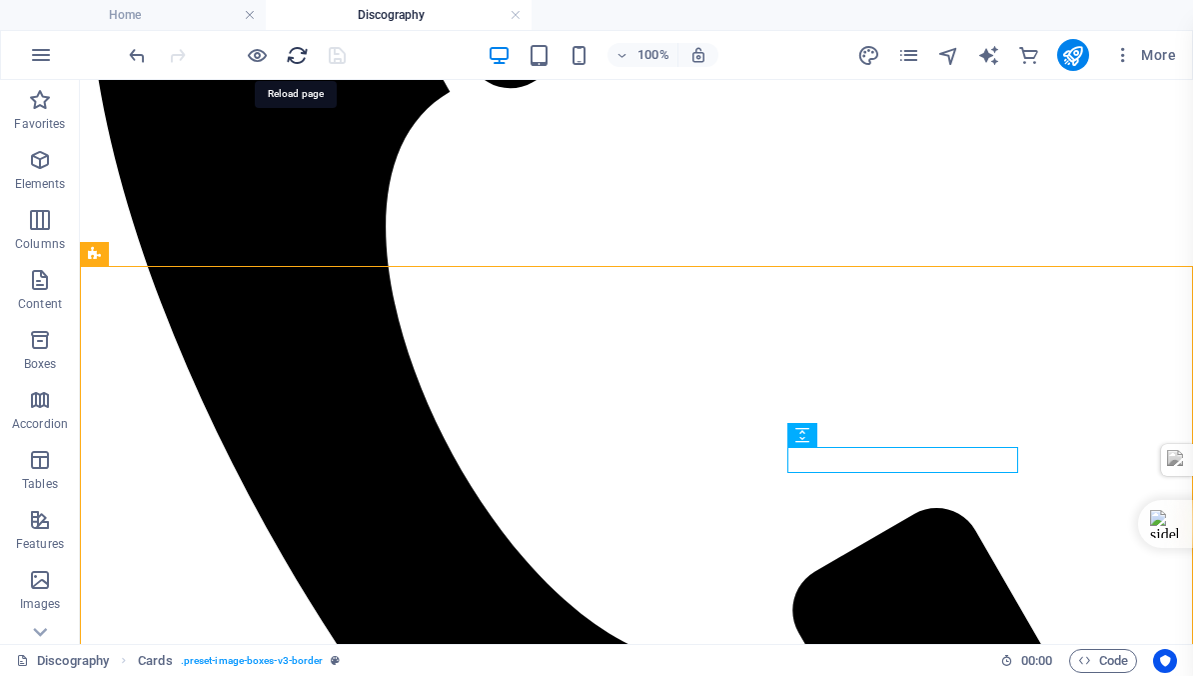
click at [292, 51] on icon "reload" at bounding box center [297, 55] width 23 height 23
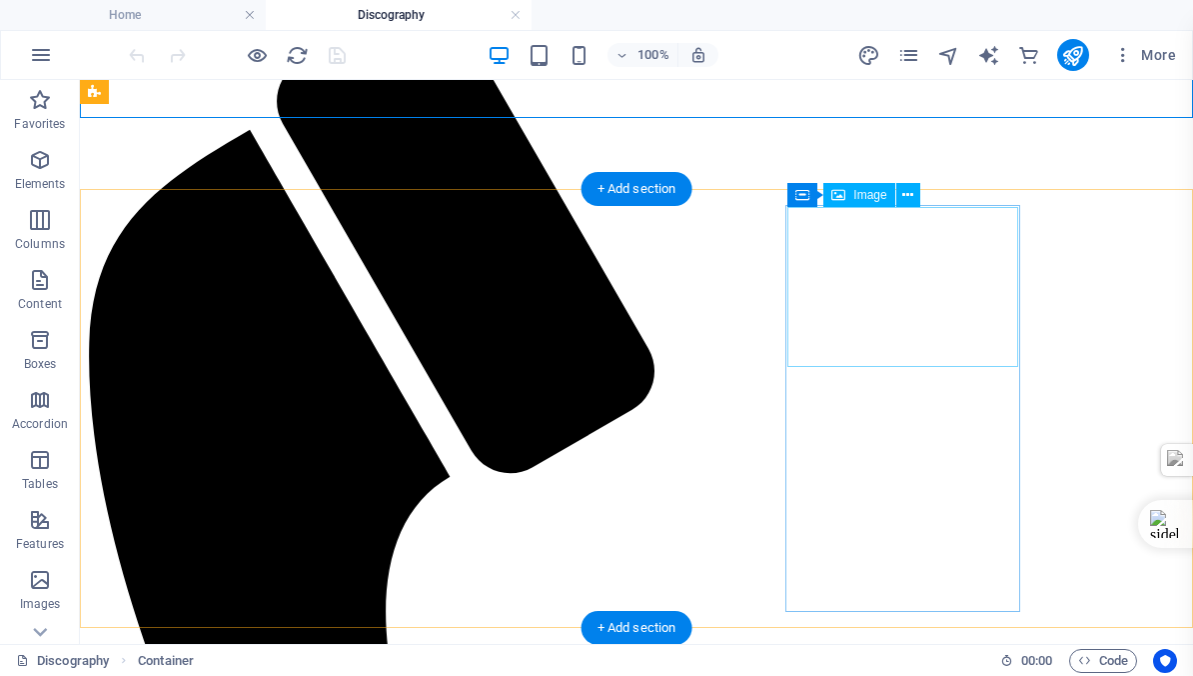
scroll to position [0, 0]
